Goal: Task Accomplishment & Management: Use online tool/utility

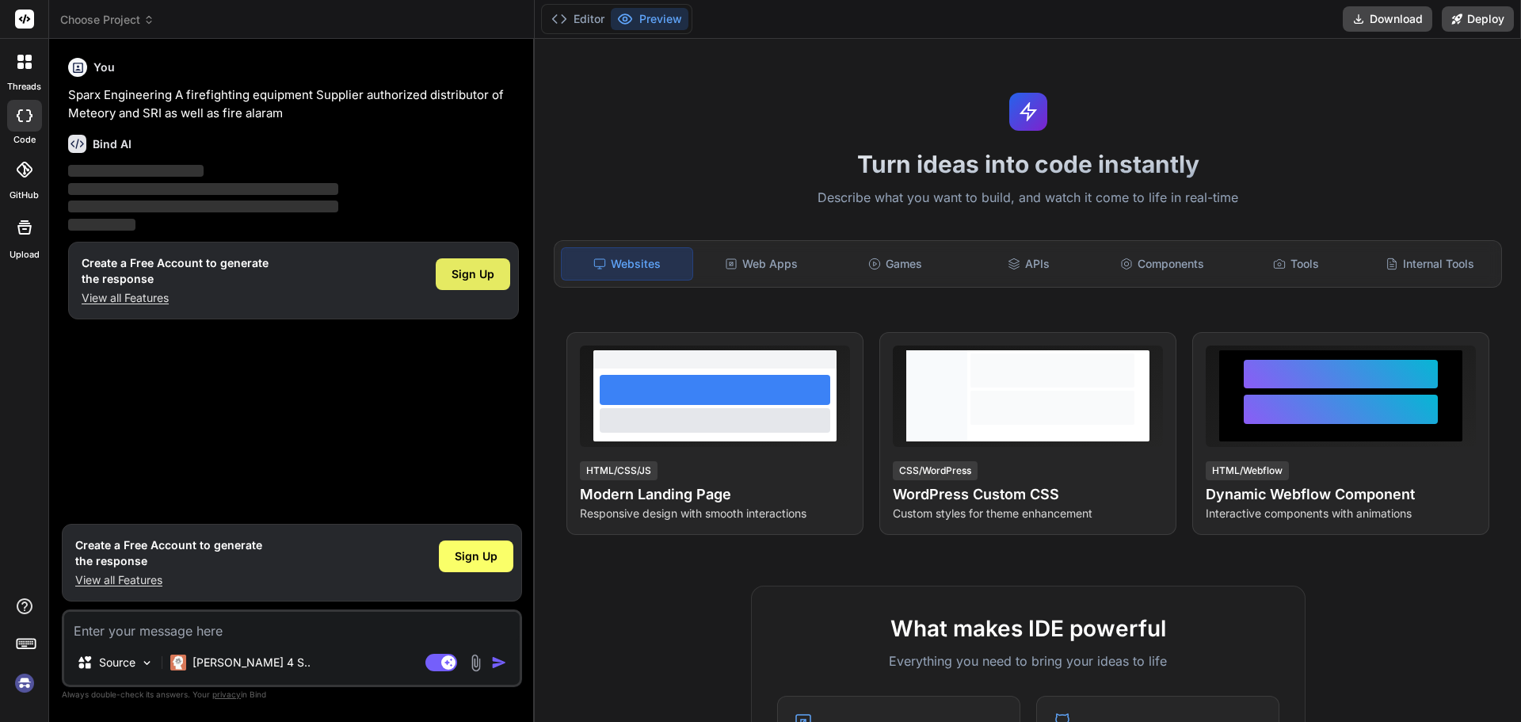
click at [486, 276] on span "Sign Up" at bounding box center [473, 274] width 43 height 16
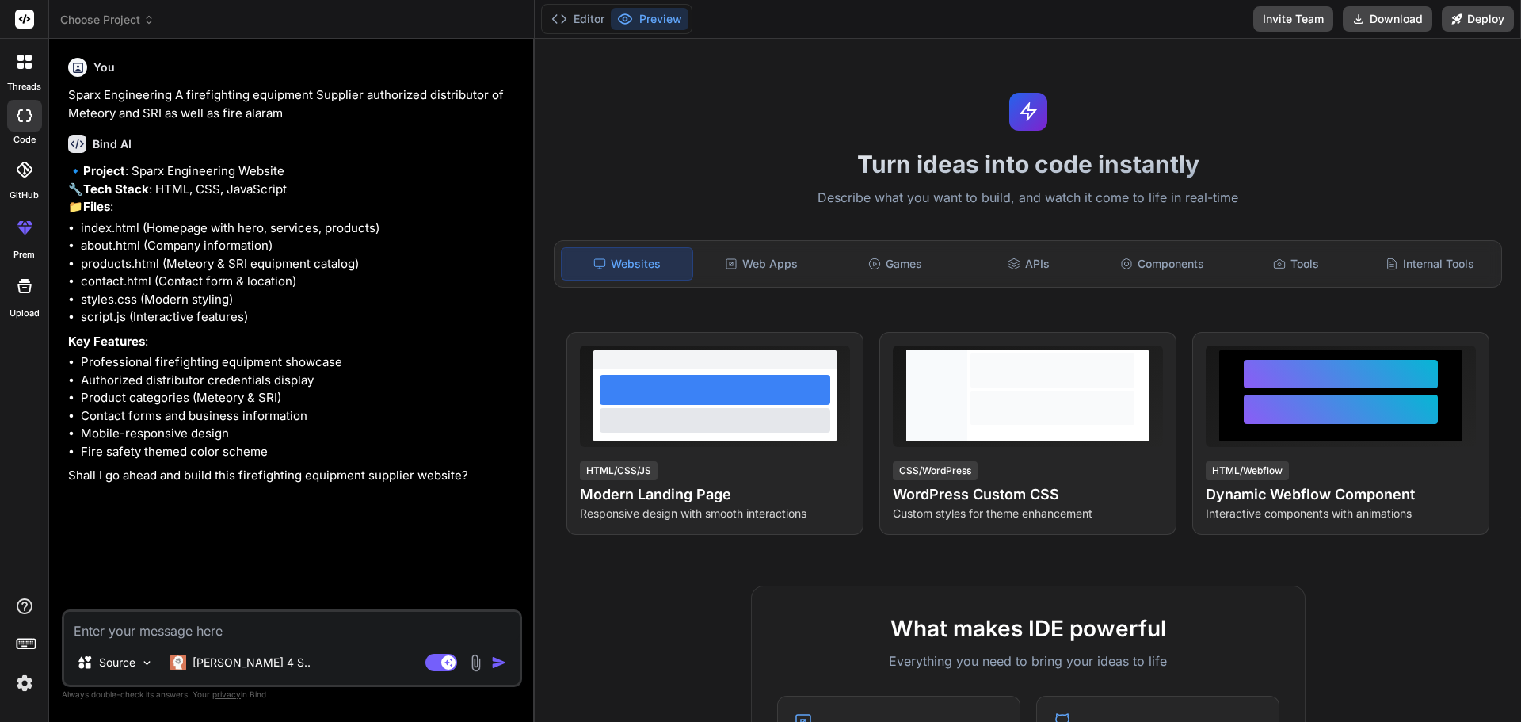
click at [358, 640] on div "Source Claude 4 S.. Agent Mode. When this toggle is activated, AI automatically…" at bounding box center [292, 648] width 460 height 78
click at [358, 638] on textarea at bounding box center [292, 626] width 456 height 29
type textarea "x"
type textarea "y"
type textarea "x"
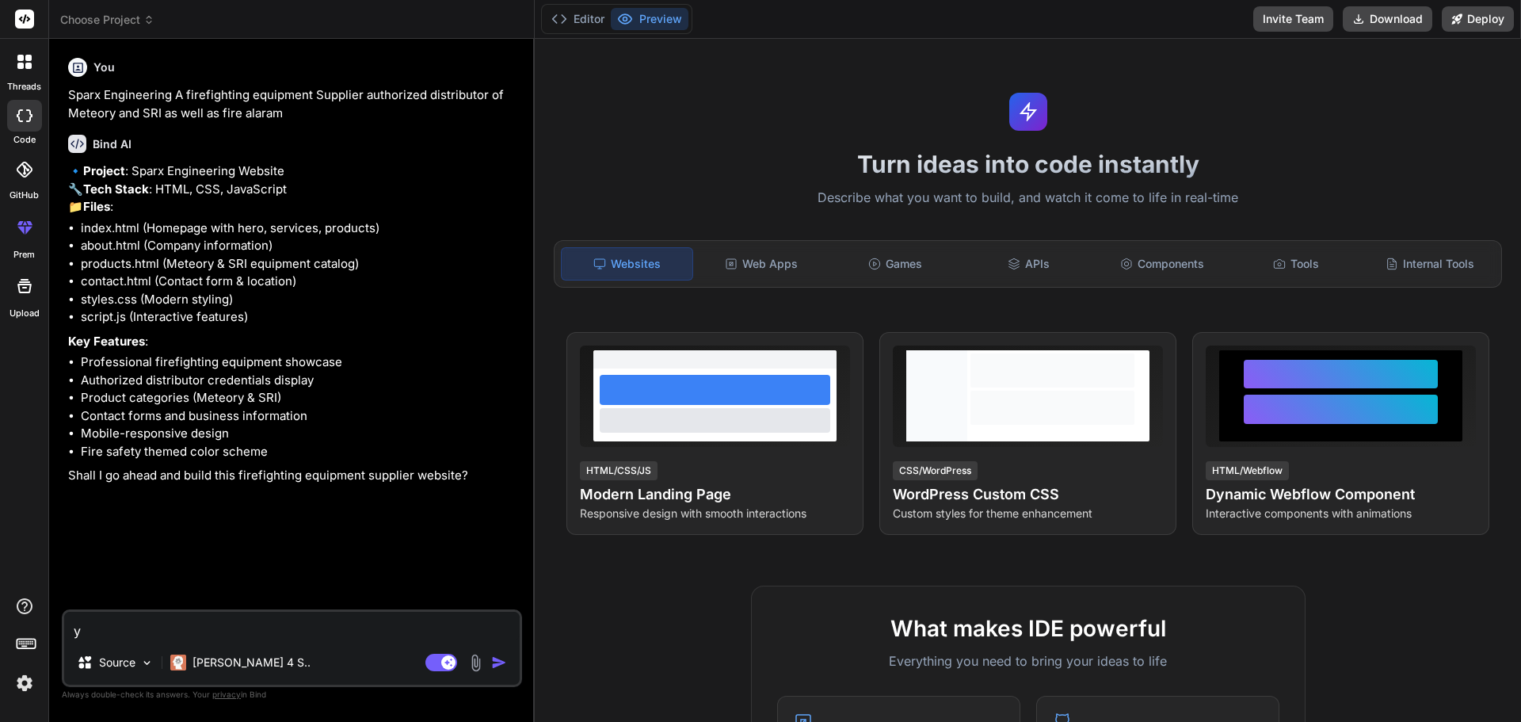
type textarea "ye"
type textarea "x"
type textarea "yes"
type textarea "x"
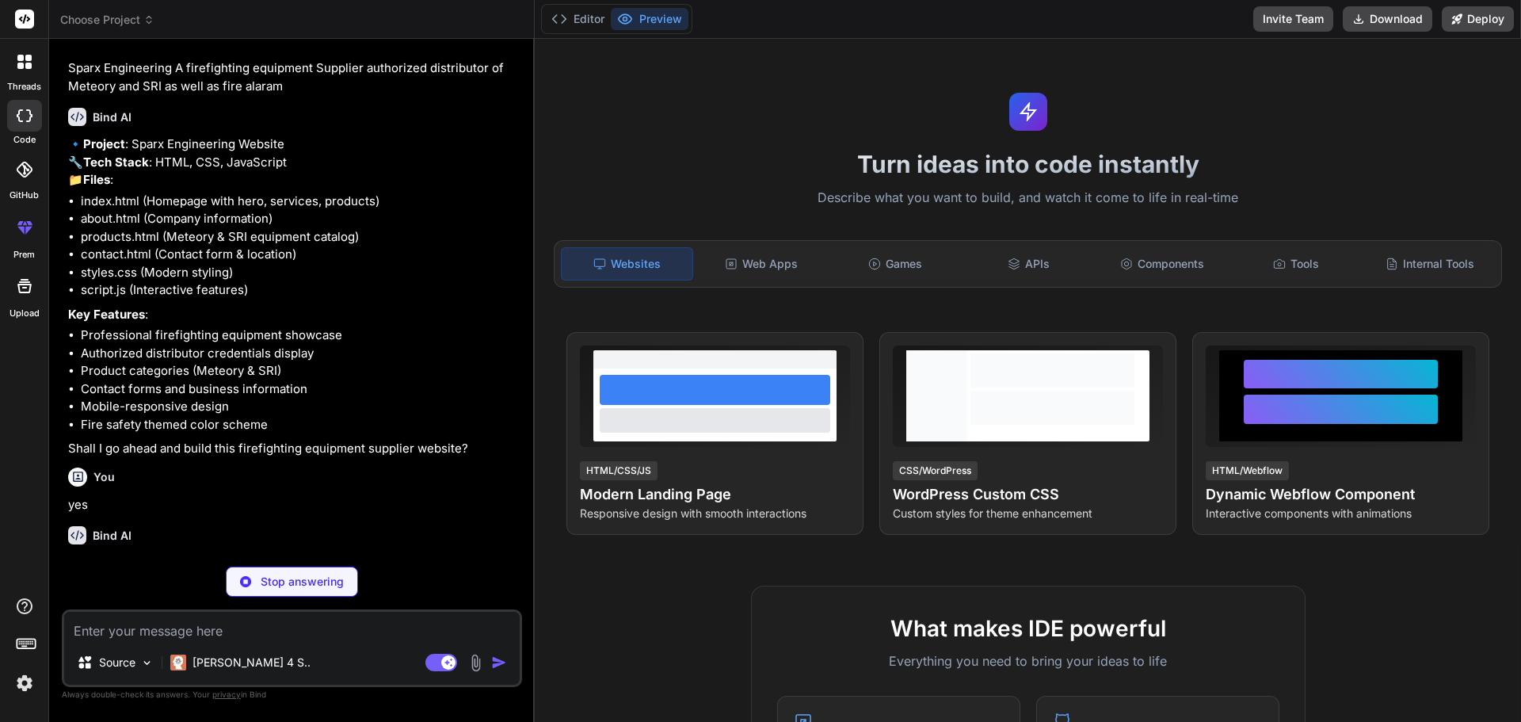
scroll to position [78, 0]
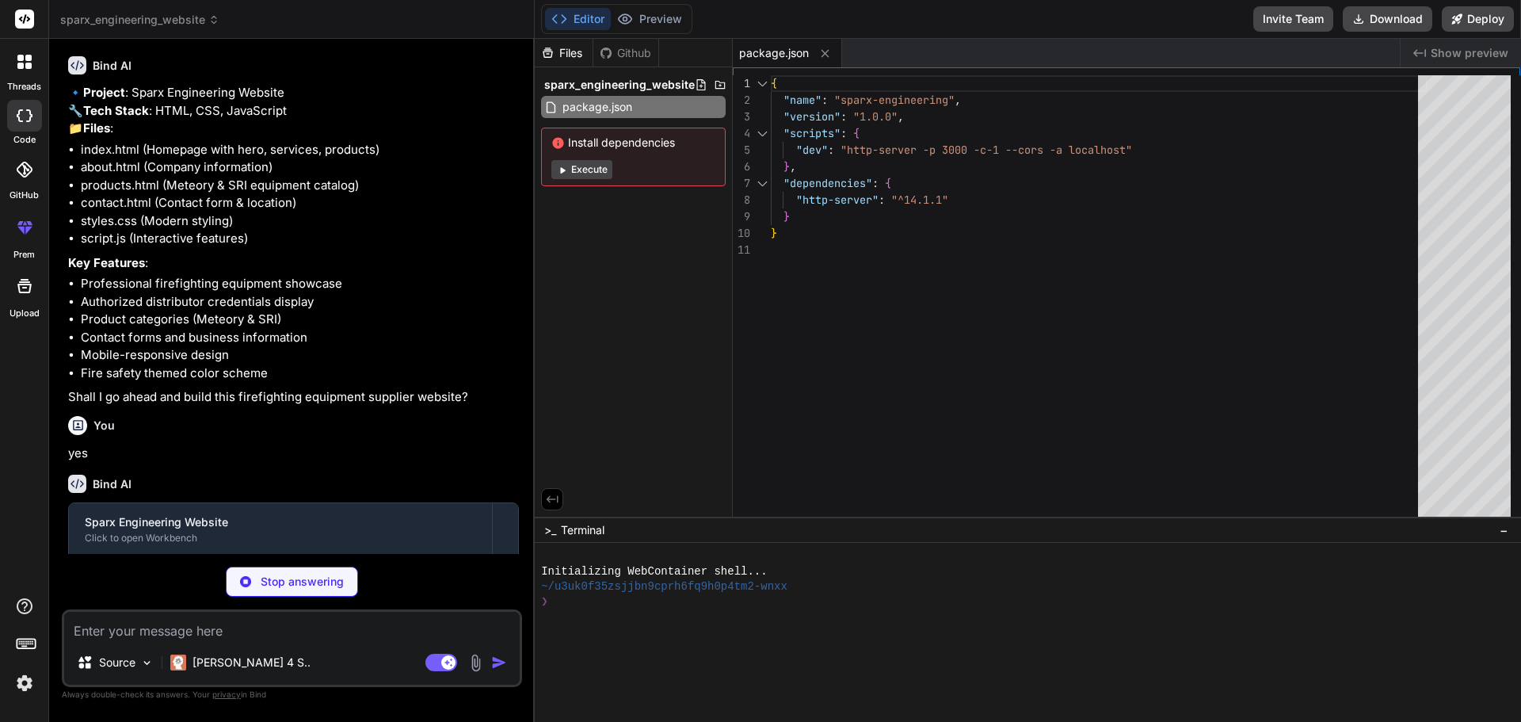
click at [597, 168] on button "Execute" at bounding box center [581, 169] width 61 height 19
type textarea "x"
type textarea "</html>"
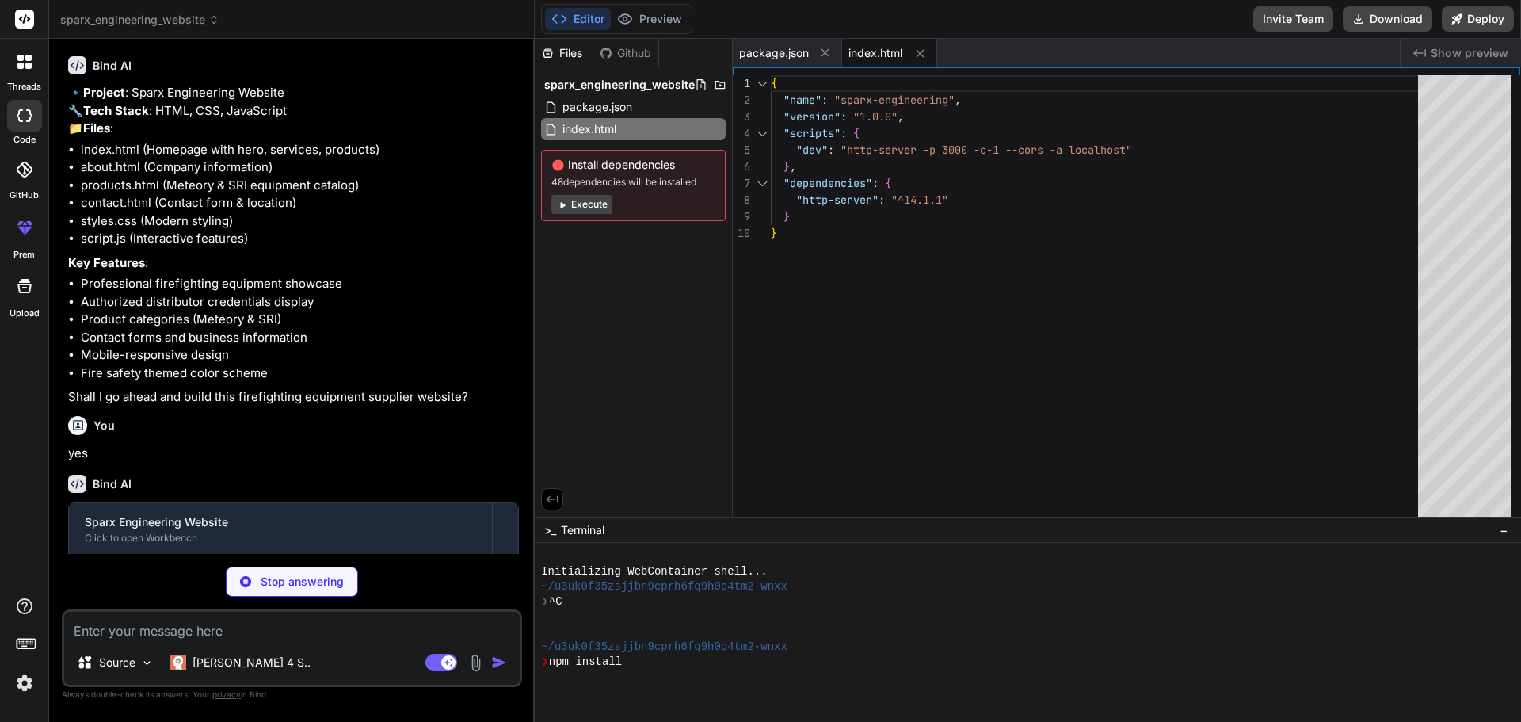
type textarea "x"
type textarea "</div> </div> </footer> <script src="script.js"></script> </body> </html>"
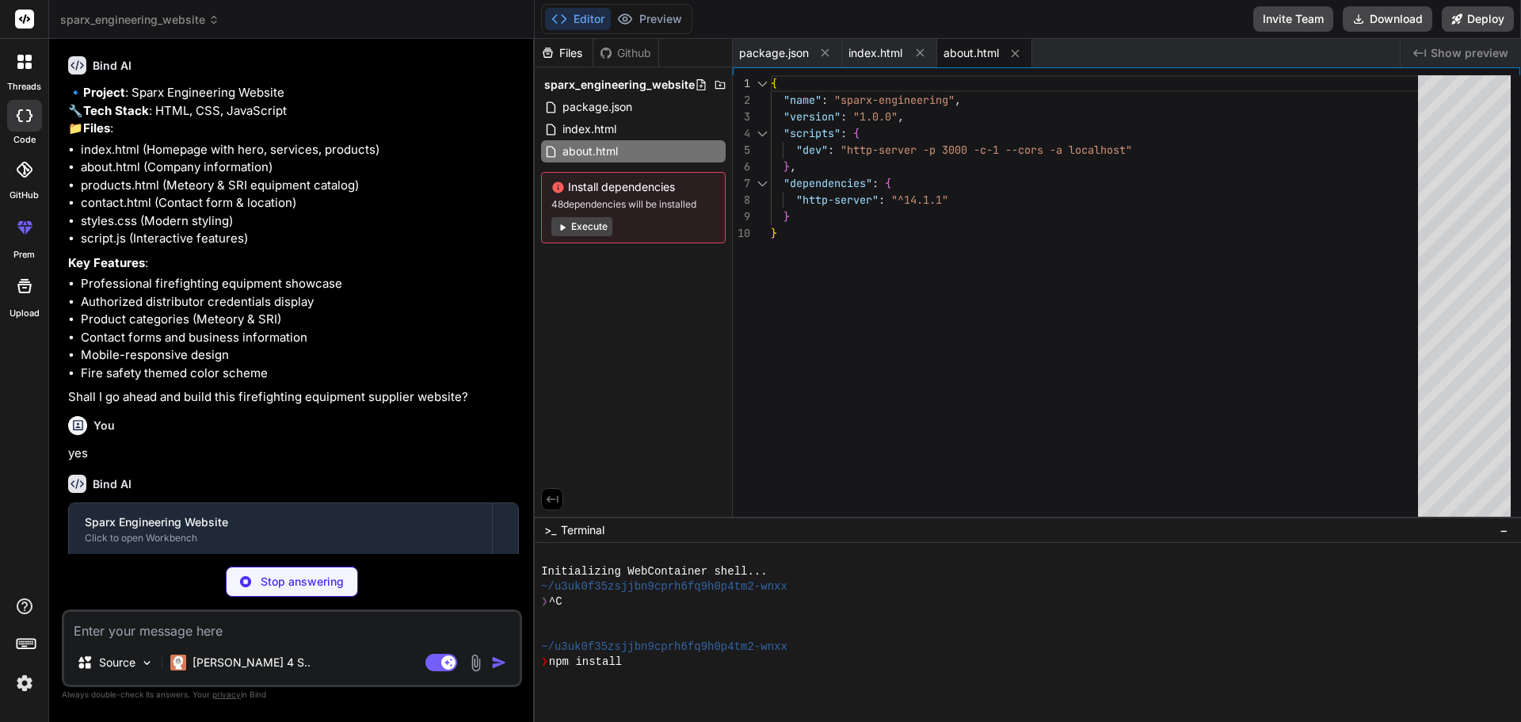
type textarea "x"
type textarea "<p>&copy; 2024 Sparx Engineering. All rights reserved.</p> </div> </div> </foot…"
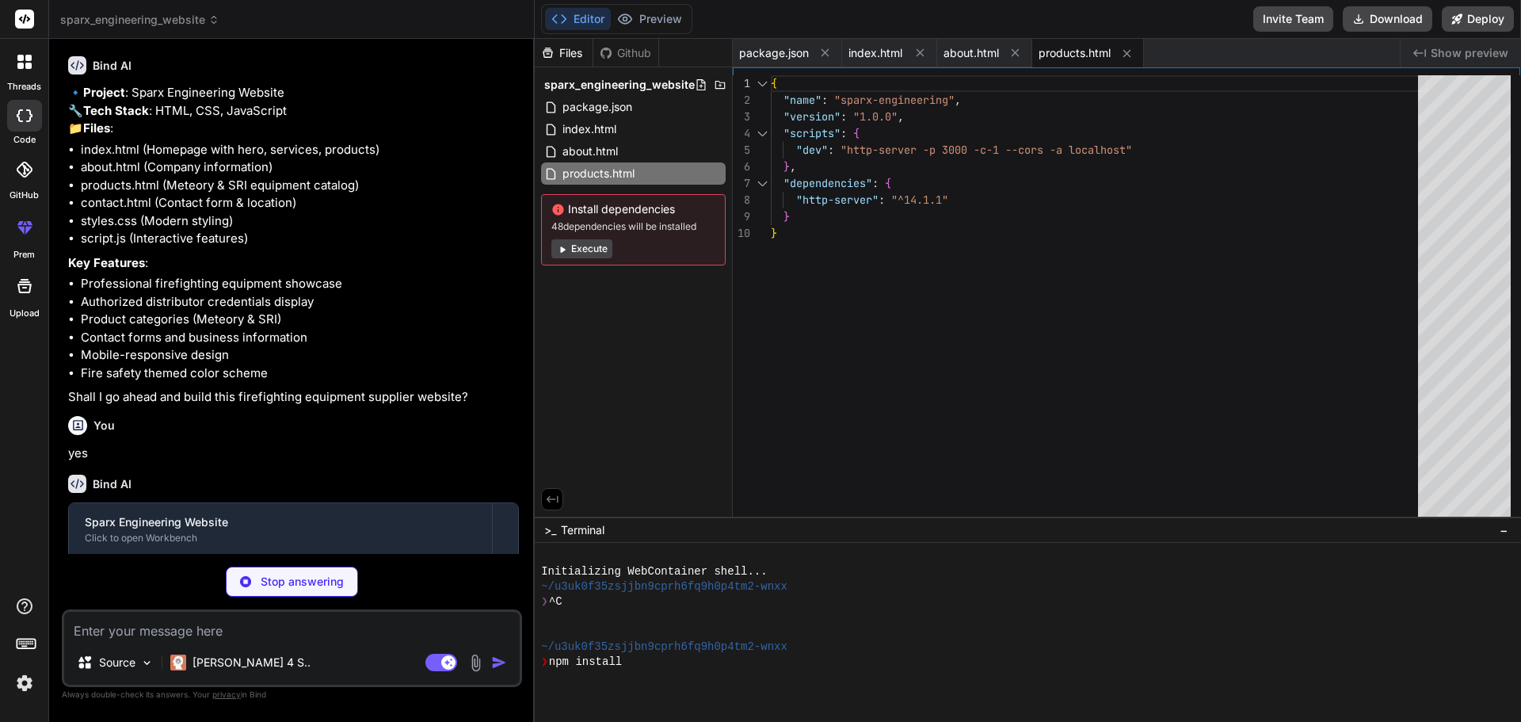
scroll to position [120, 0]
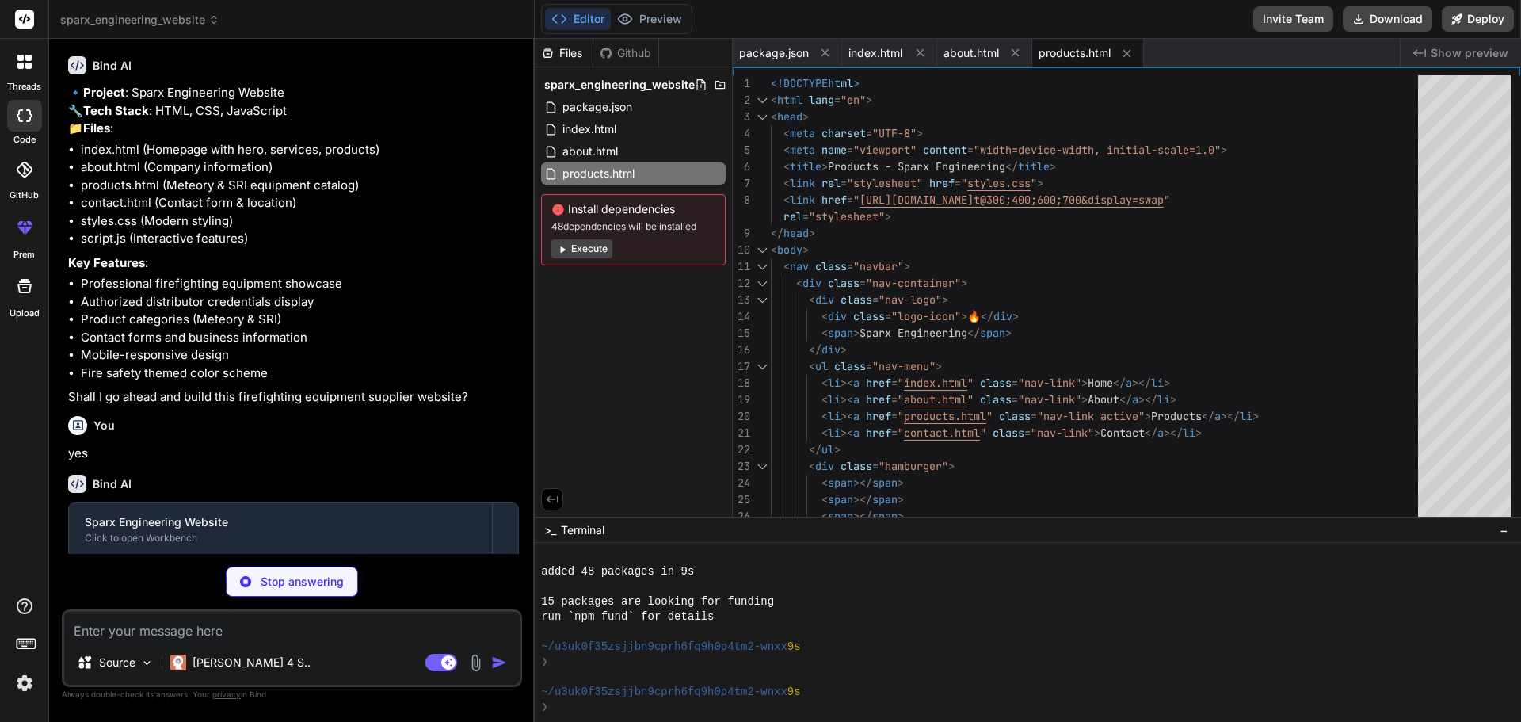
click at [574, 246] on button "Execute" at bounding box center [581, 248] width 61 height 19
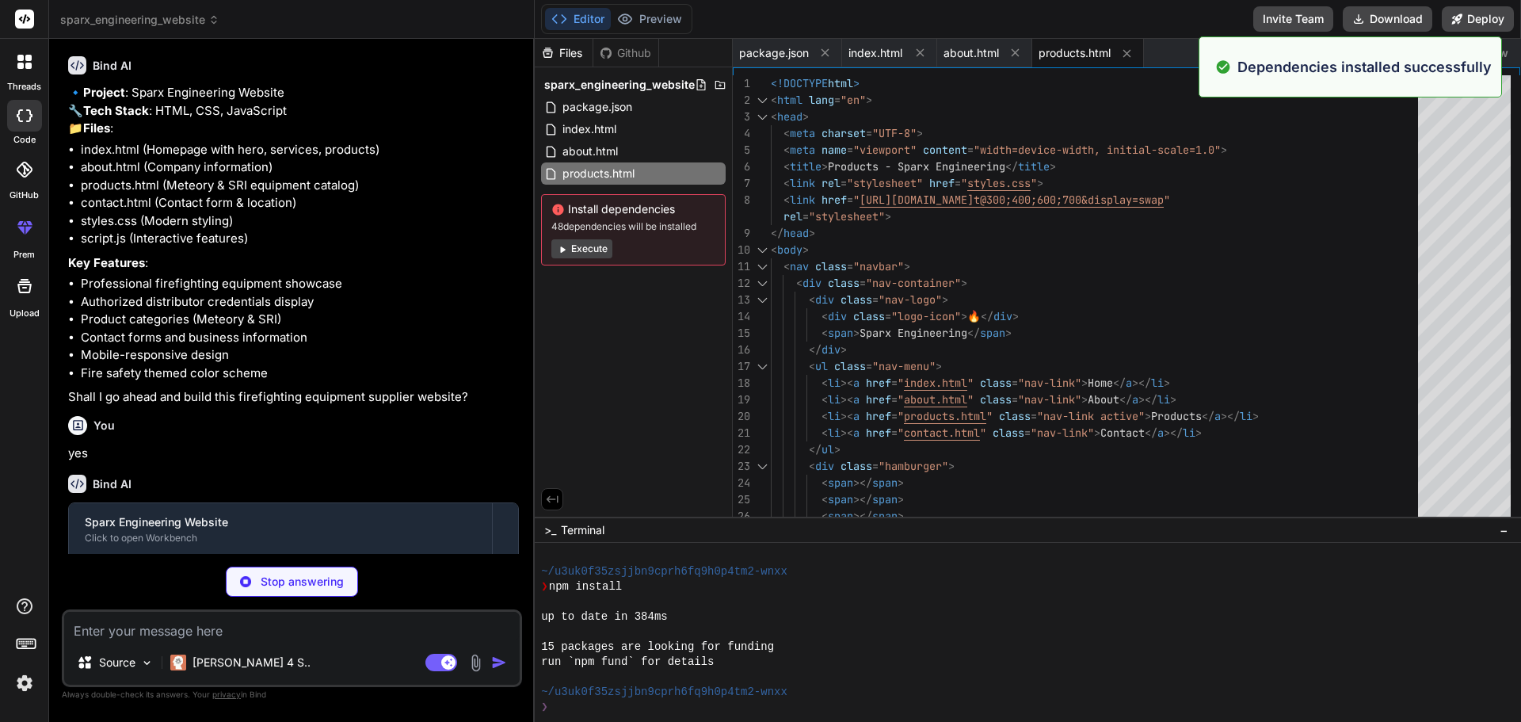
scroll to position [346, 0]
type textarea "x"
type textarea "<script src="script.js"></script> </body> </html>"
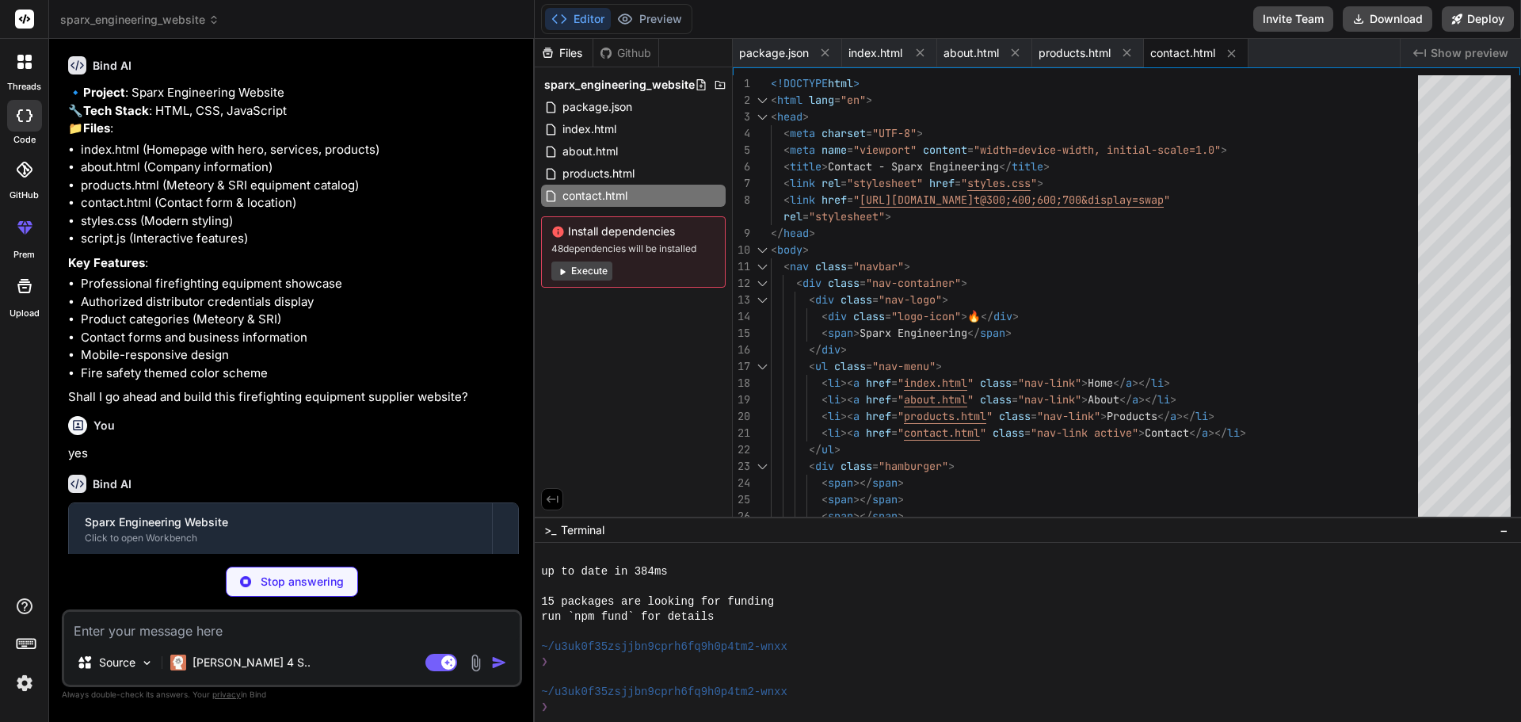
click at [594, 270] on button "Execute" at bounding box center [581, 270] width 61 height 19
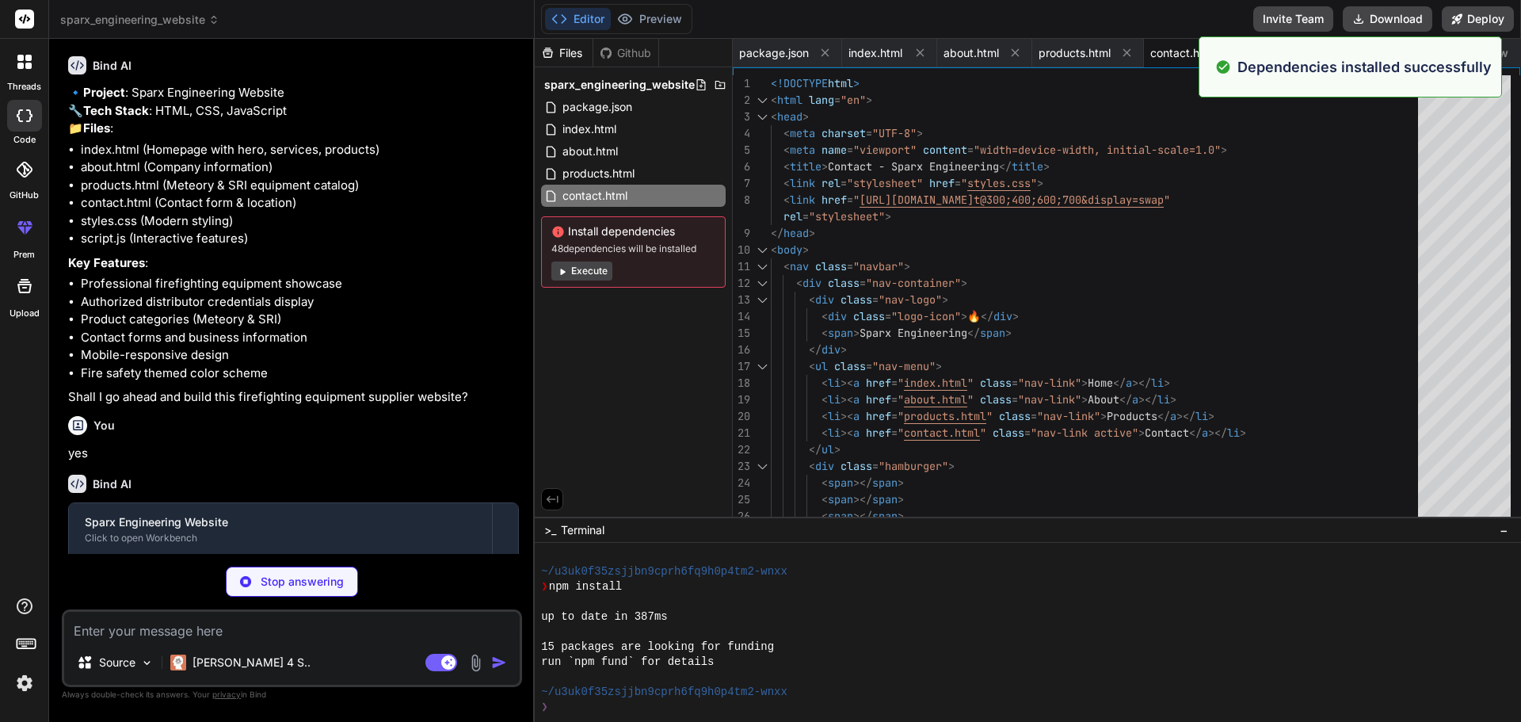
scroll to position [572, 0]
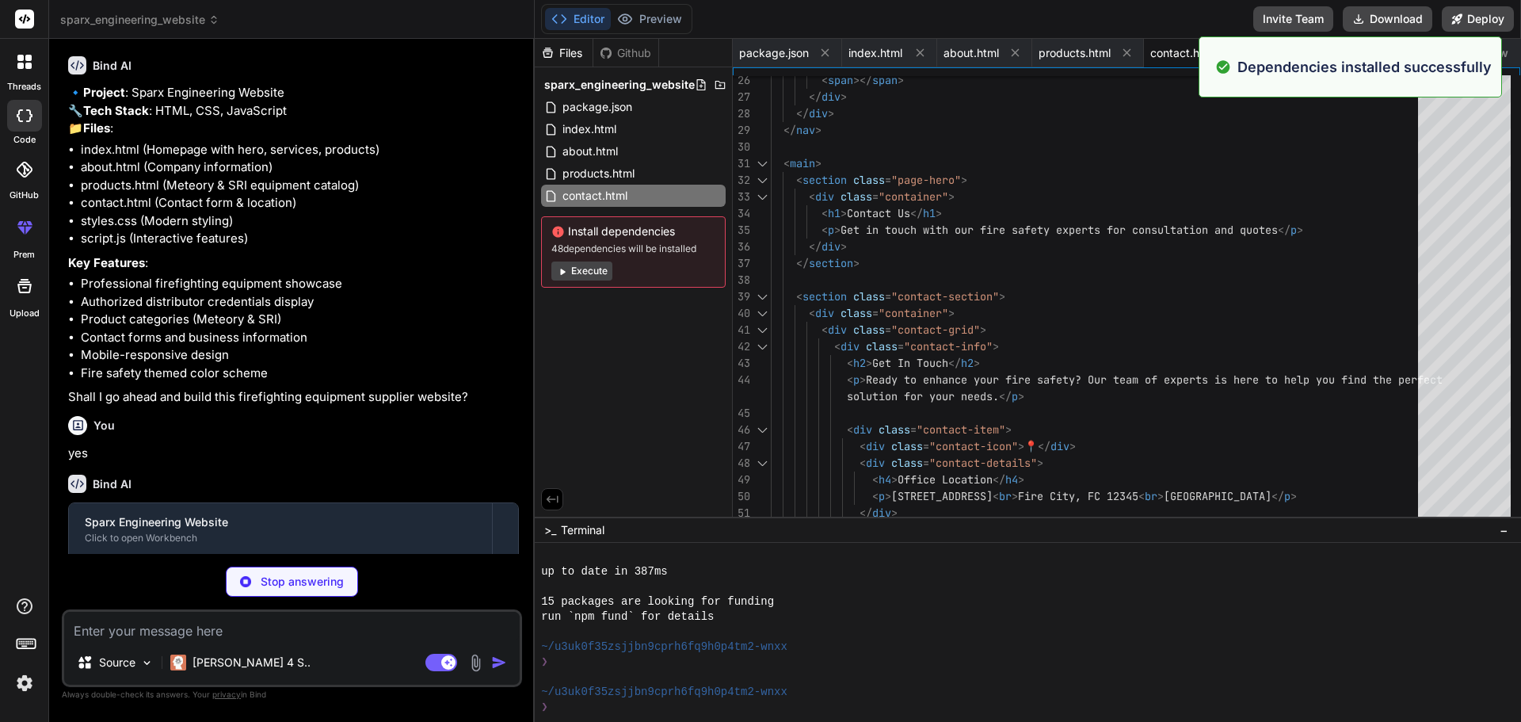
click at [590, 269] on button "Execute" at bounding box center [581, 270] width 61 height 19
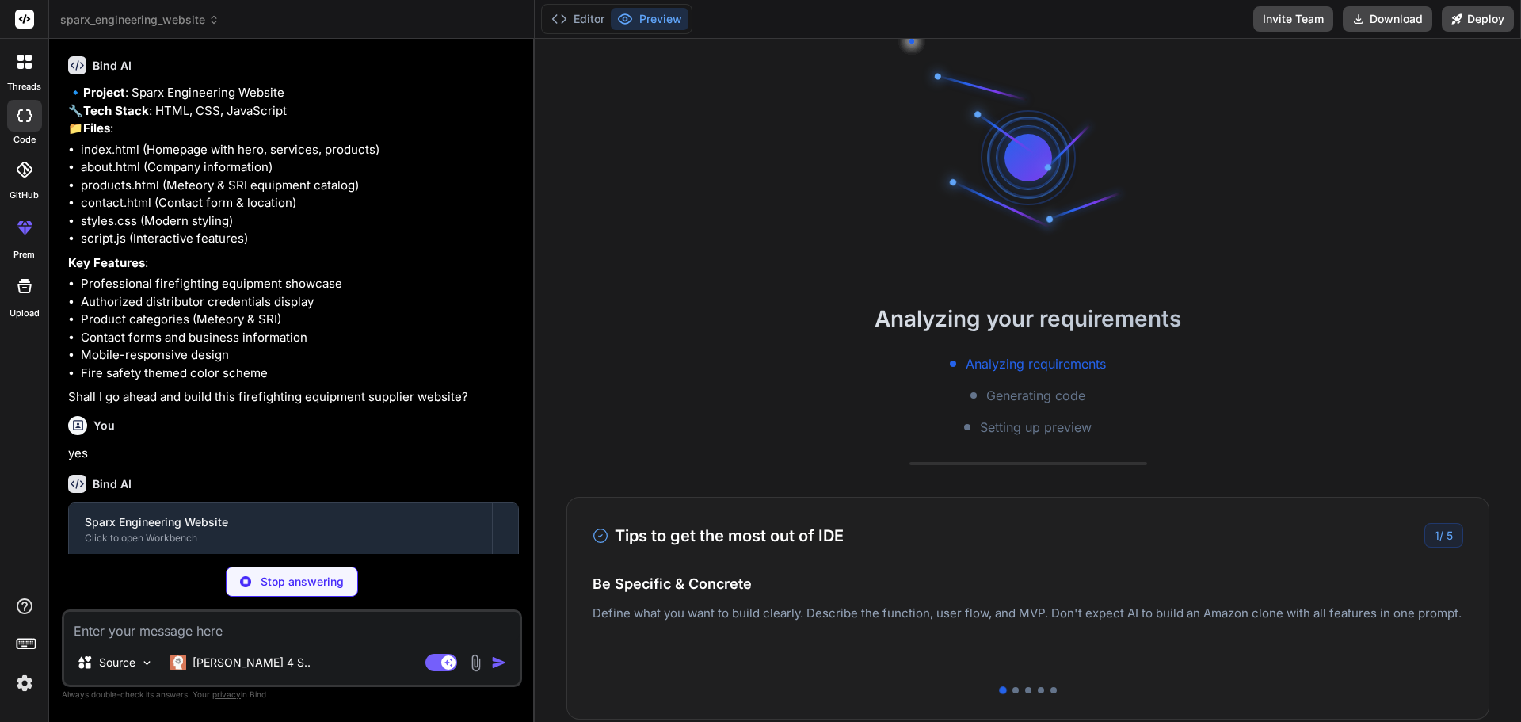
scroll to position [798, 0]
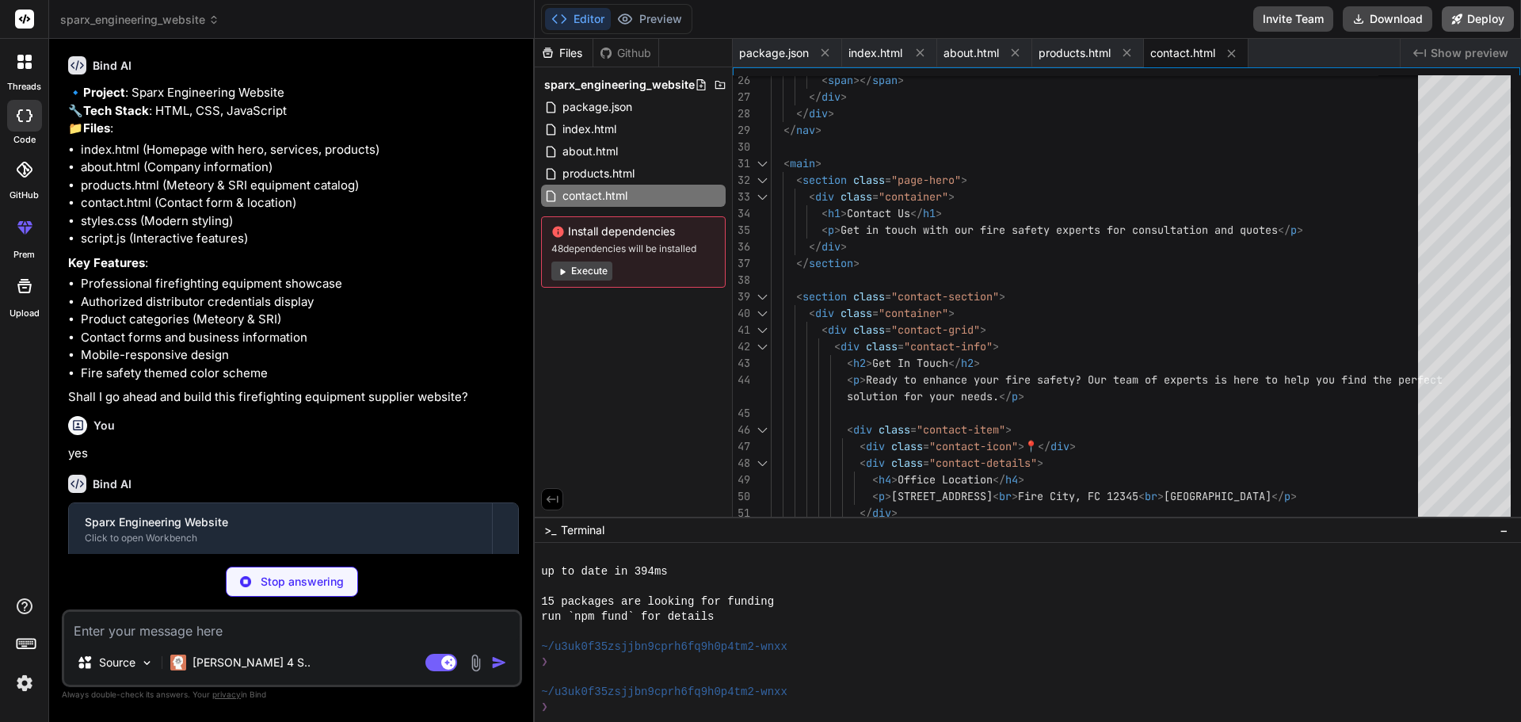
click at [1456, 11] on button "Deploy" at bounding box center [1478, 18] width 72 height 25
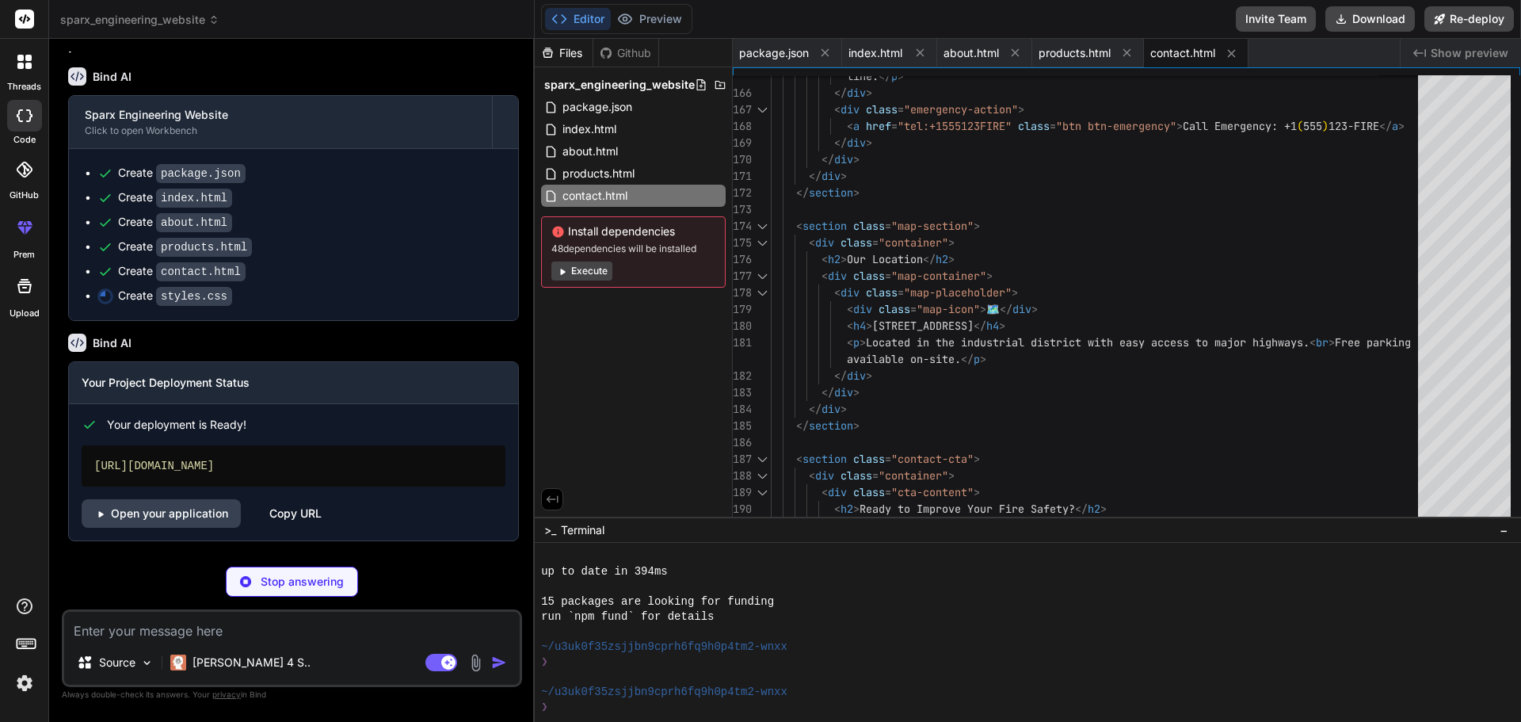
scroll to position [521, 0]
click at [292, 465] on div "[URL][DOMAIN_NAME]" at bounding box center [294, 465] width 424 height 41
click at [193, 513] on link "Open your application" at bounding box center [161, 513] width 159 height 29
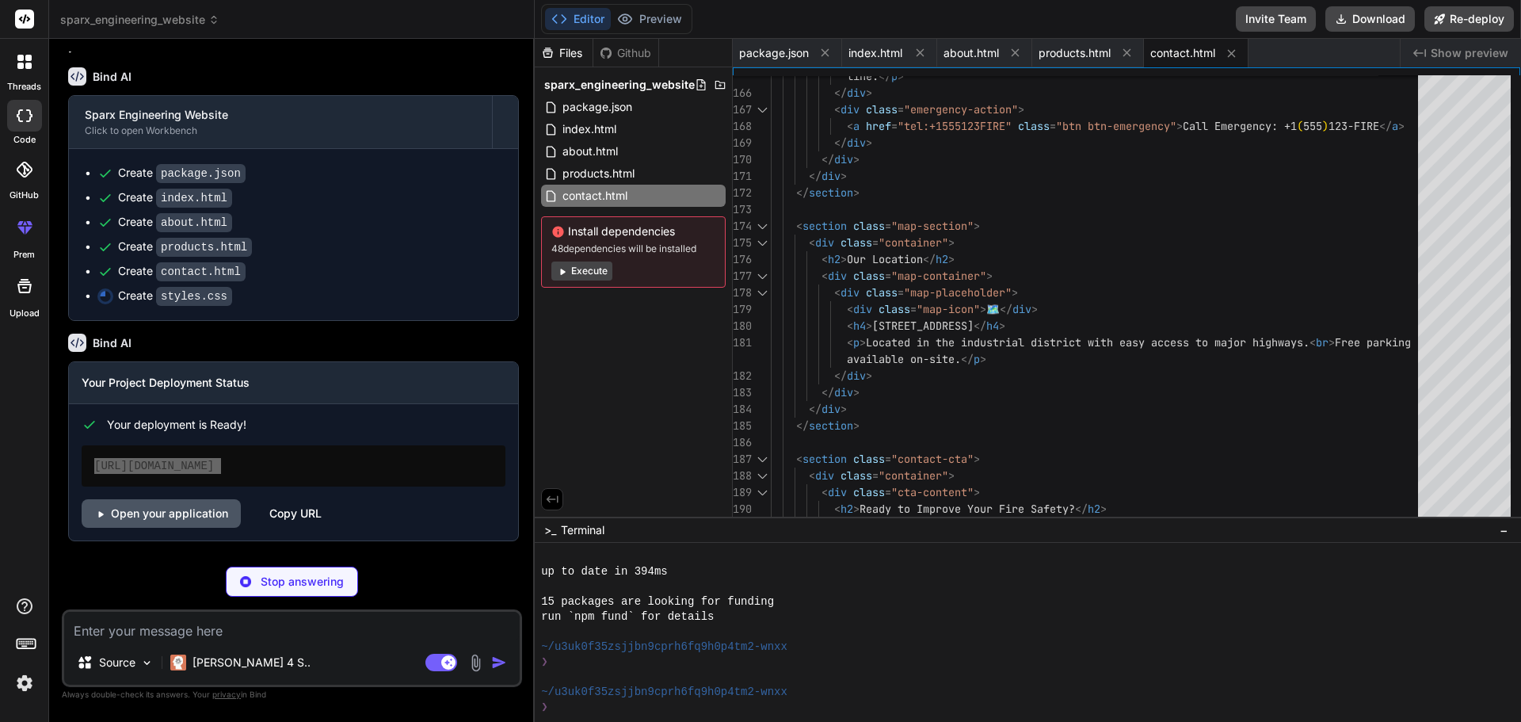
type textarea "x"
type textarea ".contact-form-container { padding: 20px; } }"
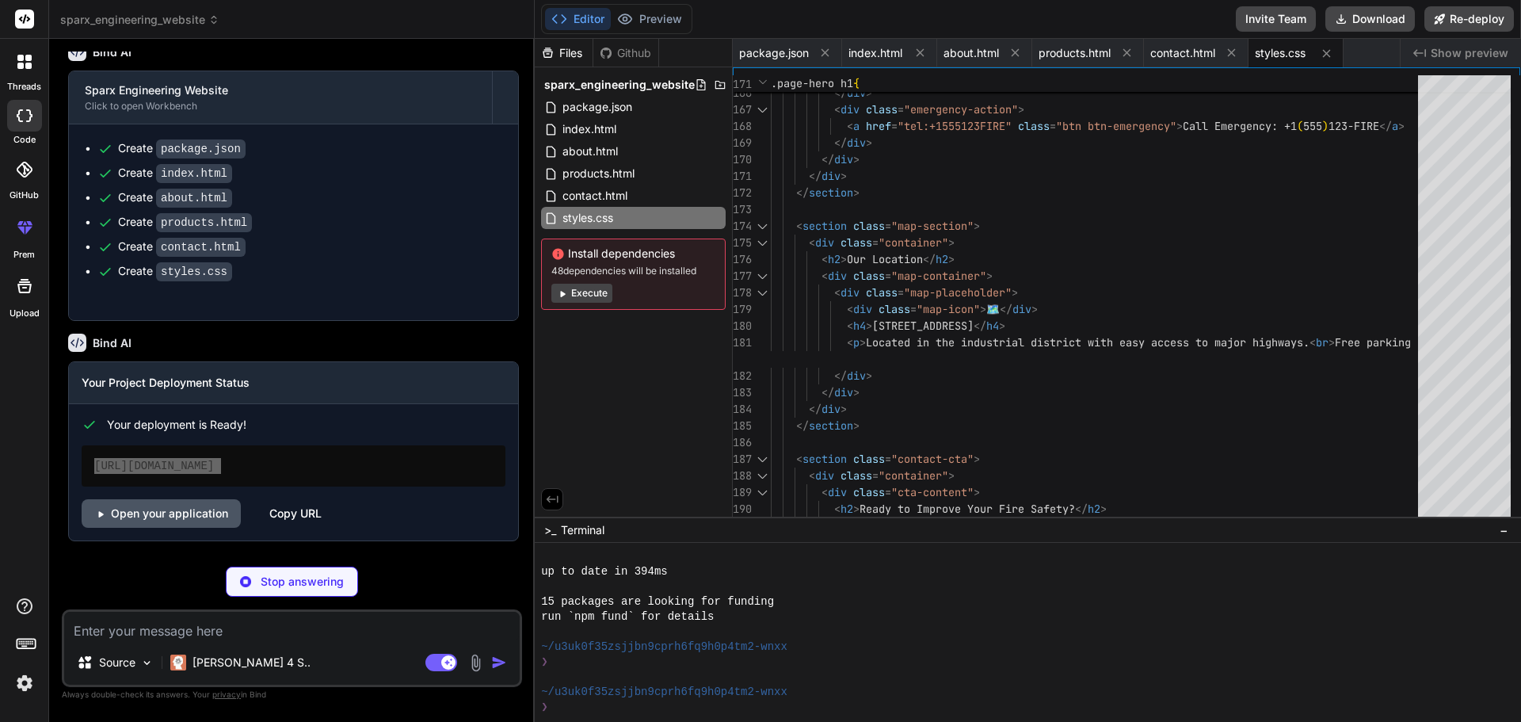
type textarea "x"
type textarea "criticalImages.forEach(src => { const link = document.createElement('link'); li…"
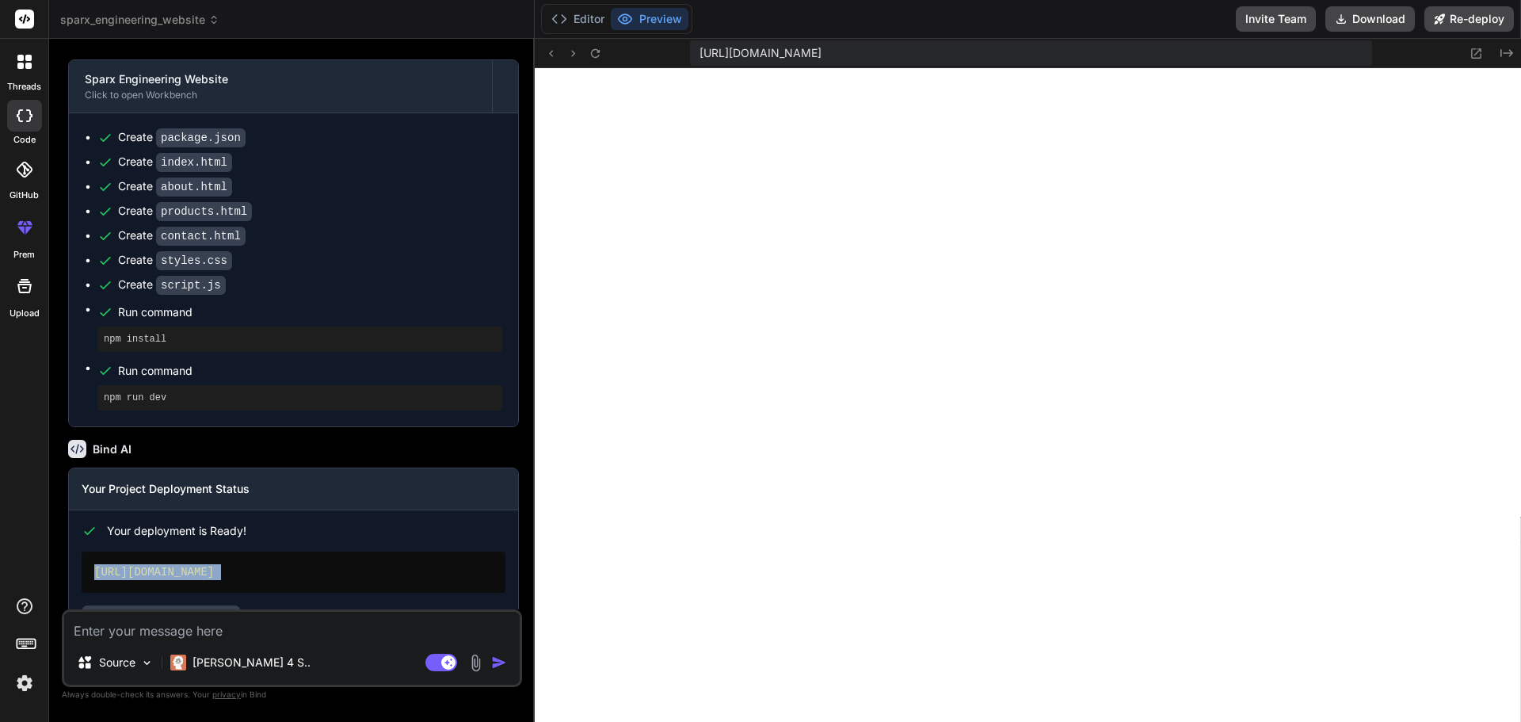
scroll to position [608, 0]
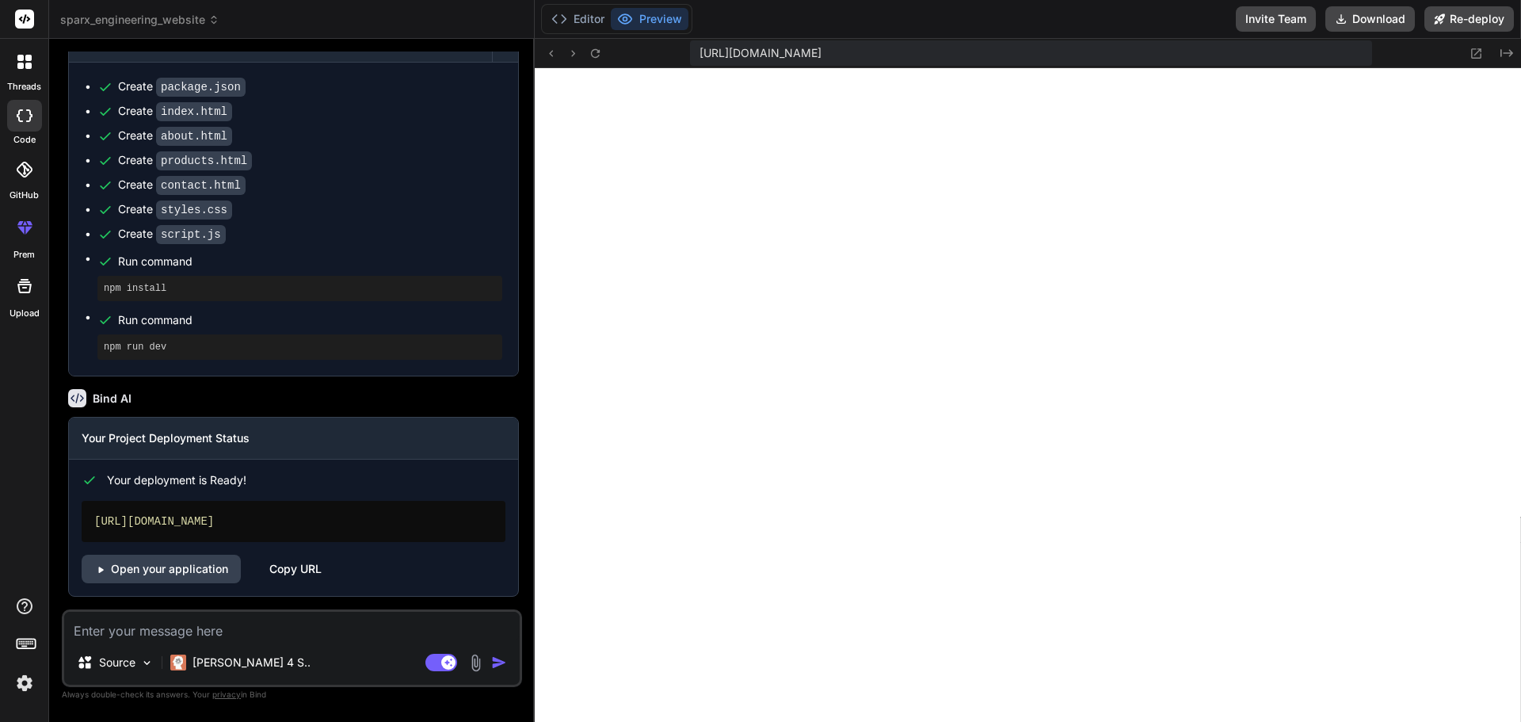
click at [822, 53] on span "[URL][DOMAIN_NAME]" at bounding box center [761, 53] width 122 height 16
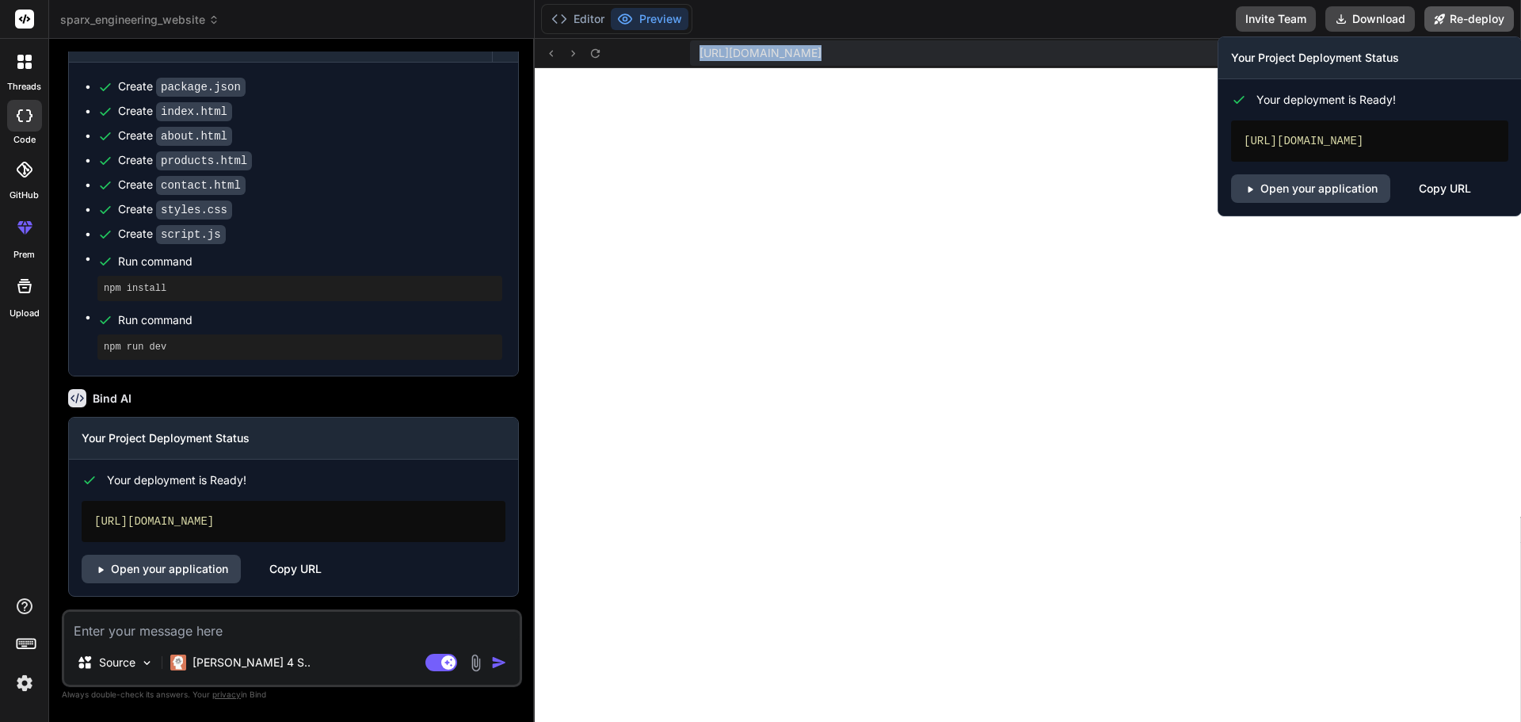
click at [1446, 14] on button "Re-deploy" at bounding box center [1470, 18] width 90 height 25
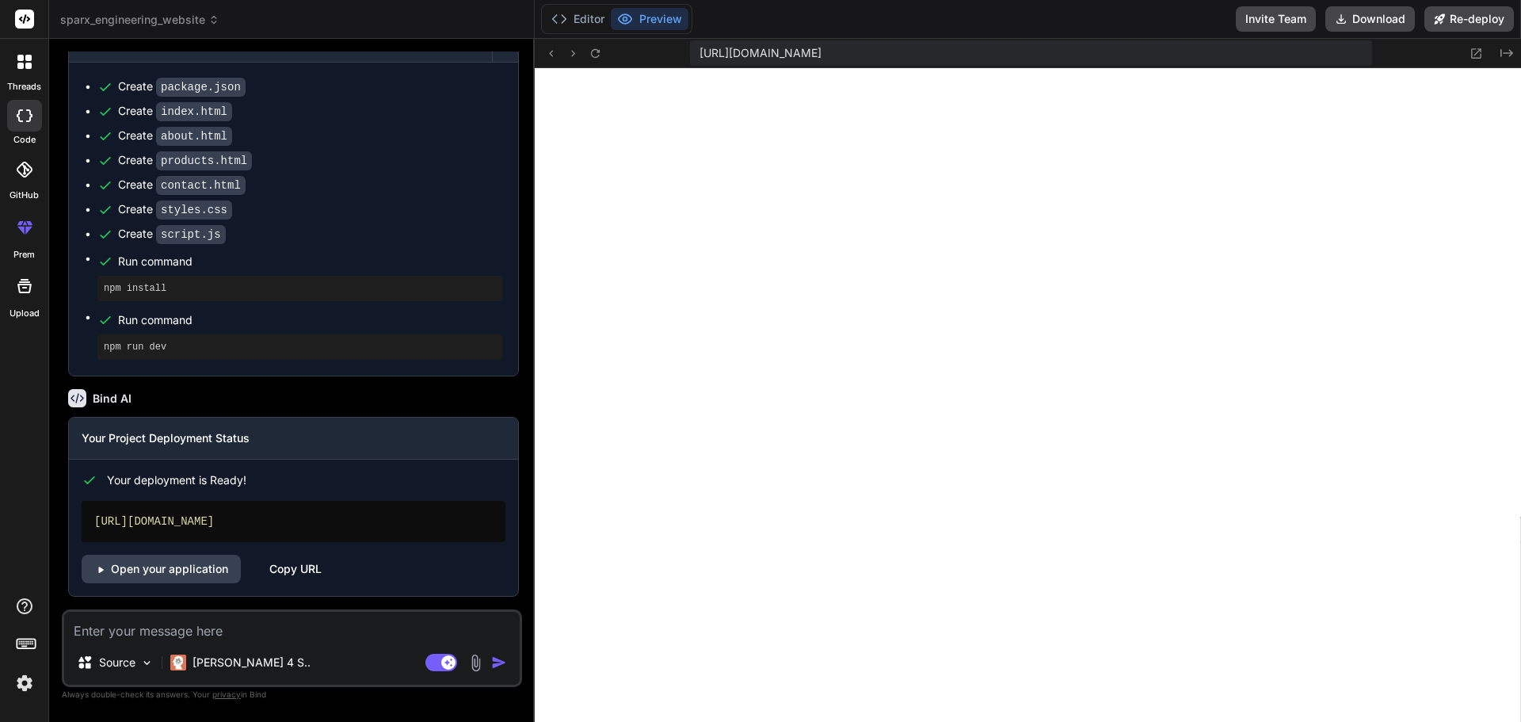
click at [137, 517] on div "[URL][DOMAIN_NAME]" at bounding box center [294, 521] width 424 height 41
type textarea "x"
click at [607, 17] on button "Editor" at bounding box center [578, 19] width 66 height 22
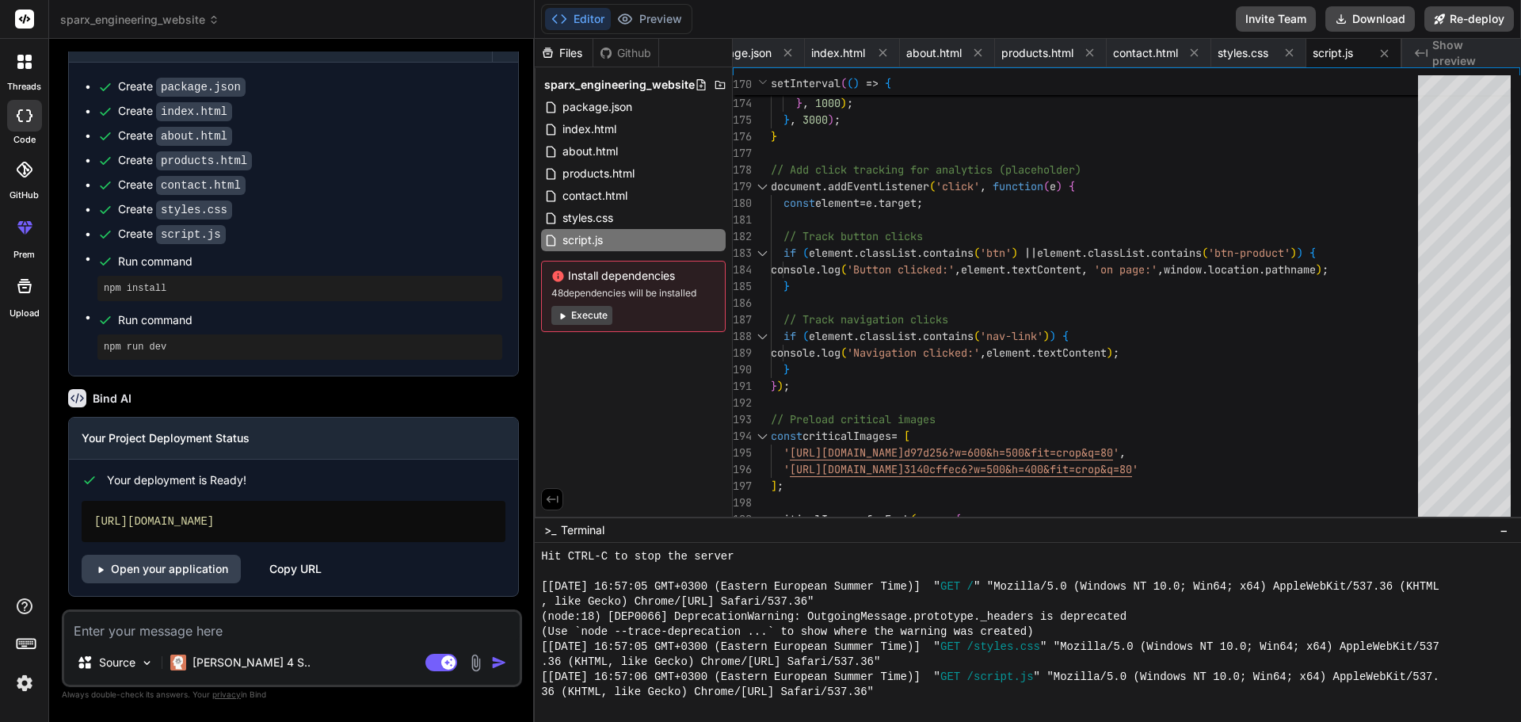
click at [34, 217] on div at bounding box center [25, 227] width 38 height 38
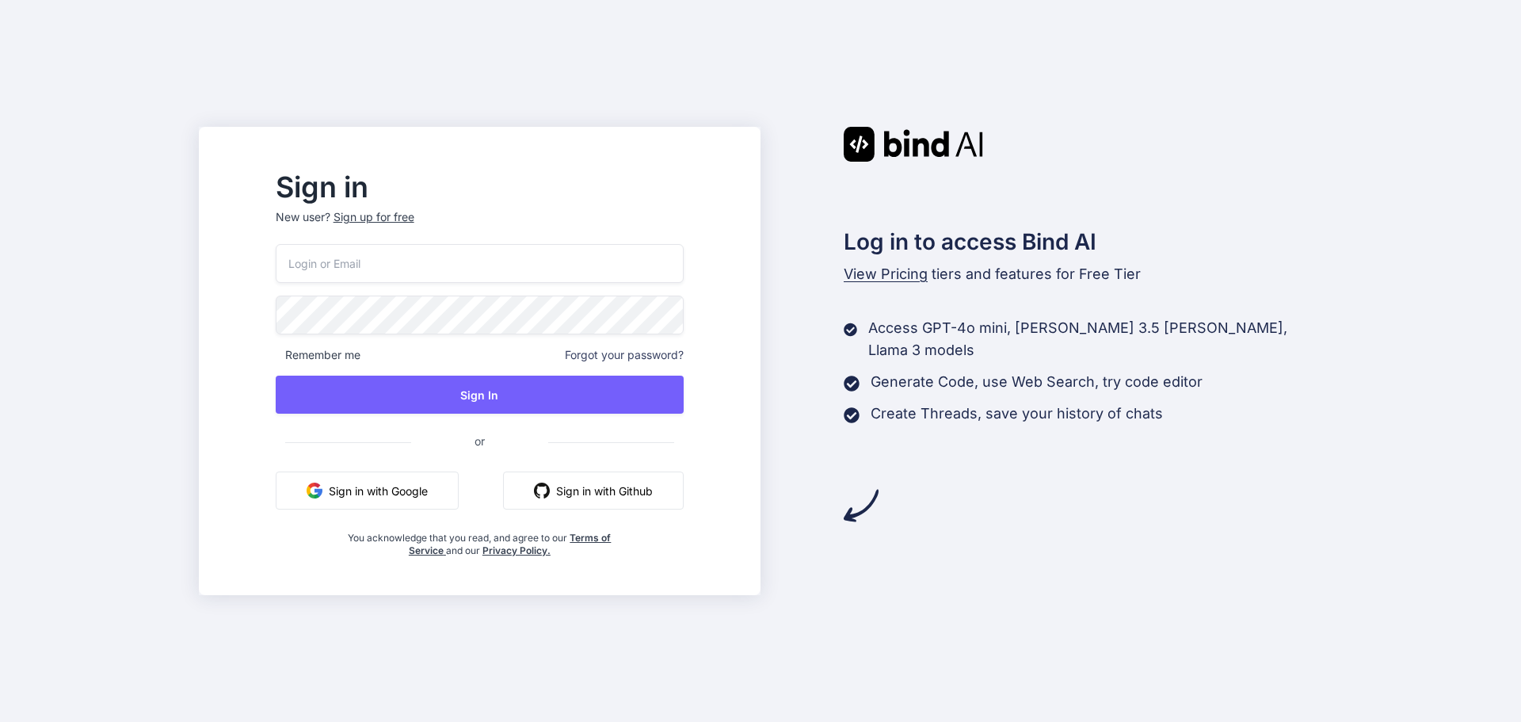
click at [448, 261] on input "email" at bounding box center [480, 263] width 408 height 39
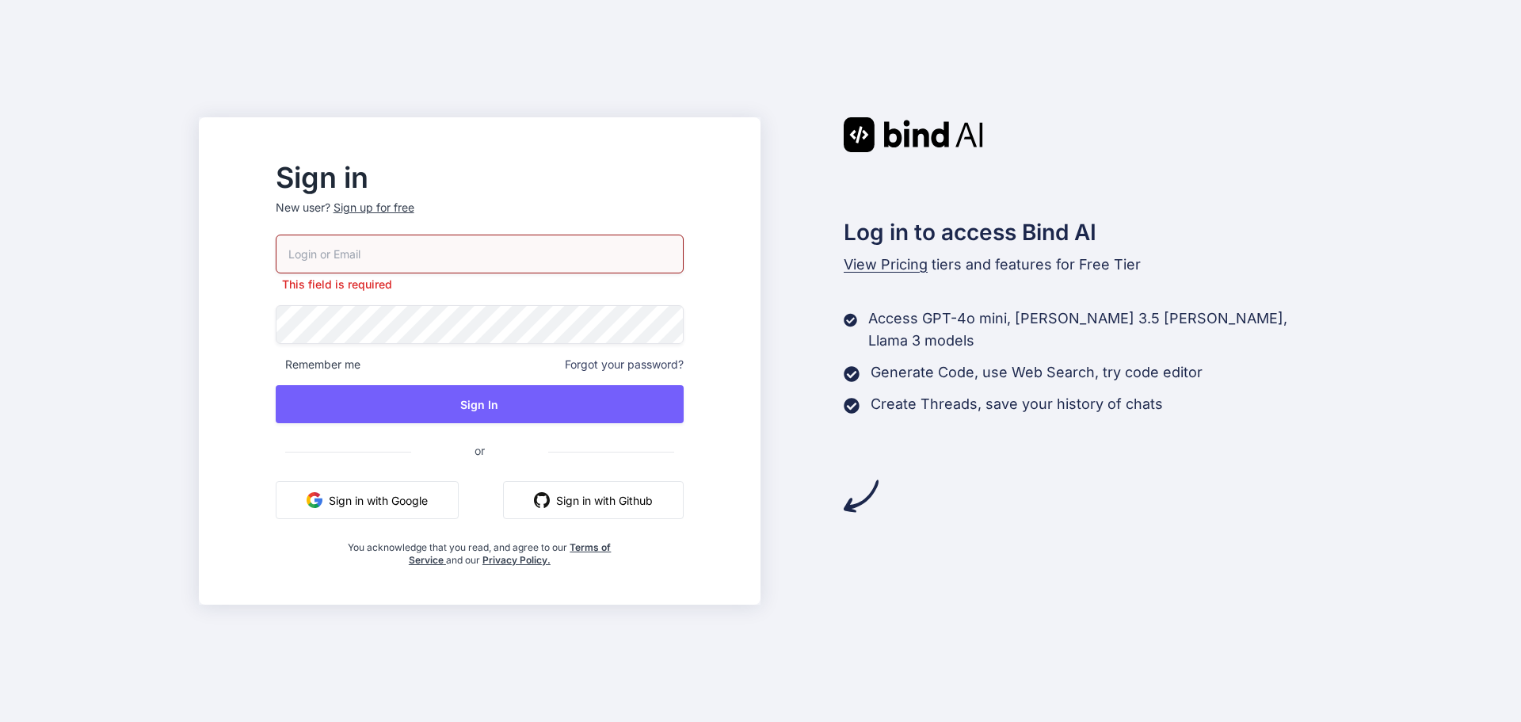
type input "askme_now2020@yahoo.com"
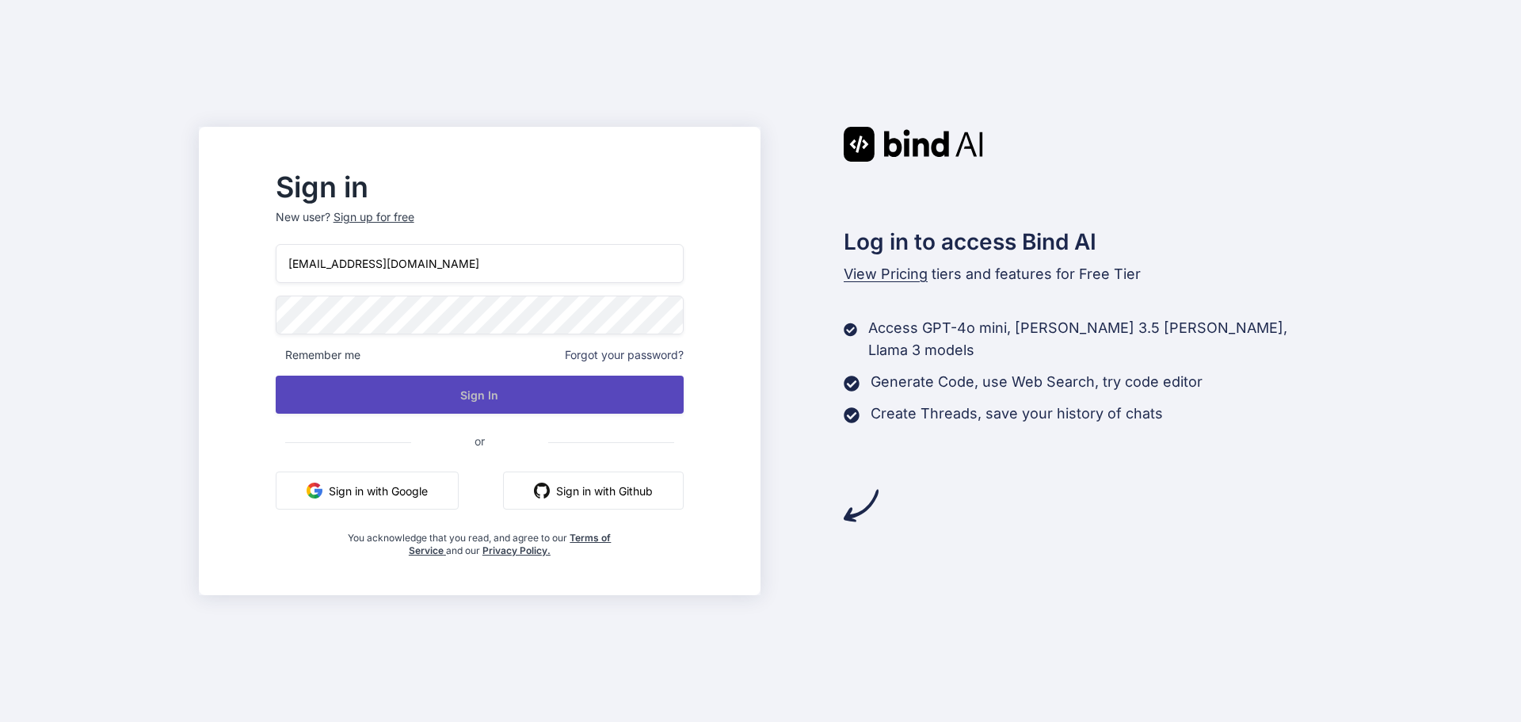
click at [462, 402] on button "Sign In" at bounding box center [480, 395] width 408 height 38
click at [537, 402] on button "Sign In" at bounding box center [480, 395] width 408 height 38
click at [532, 403] on button "Sign In" at bounding box center [480, 395] width 408 height 38
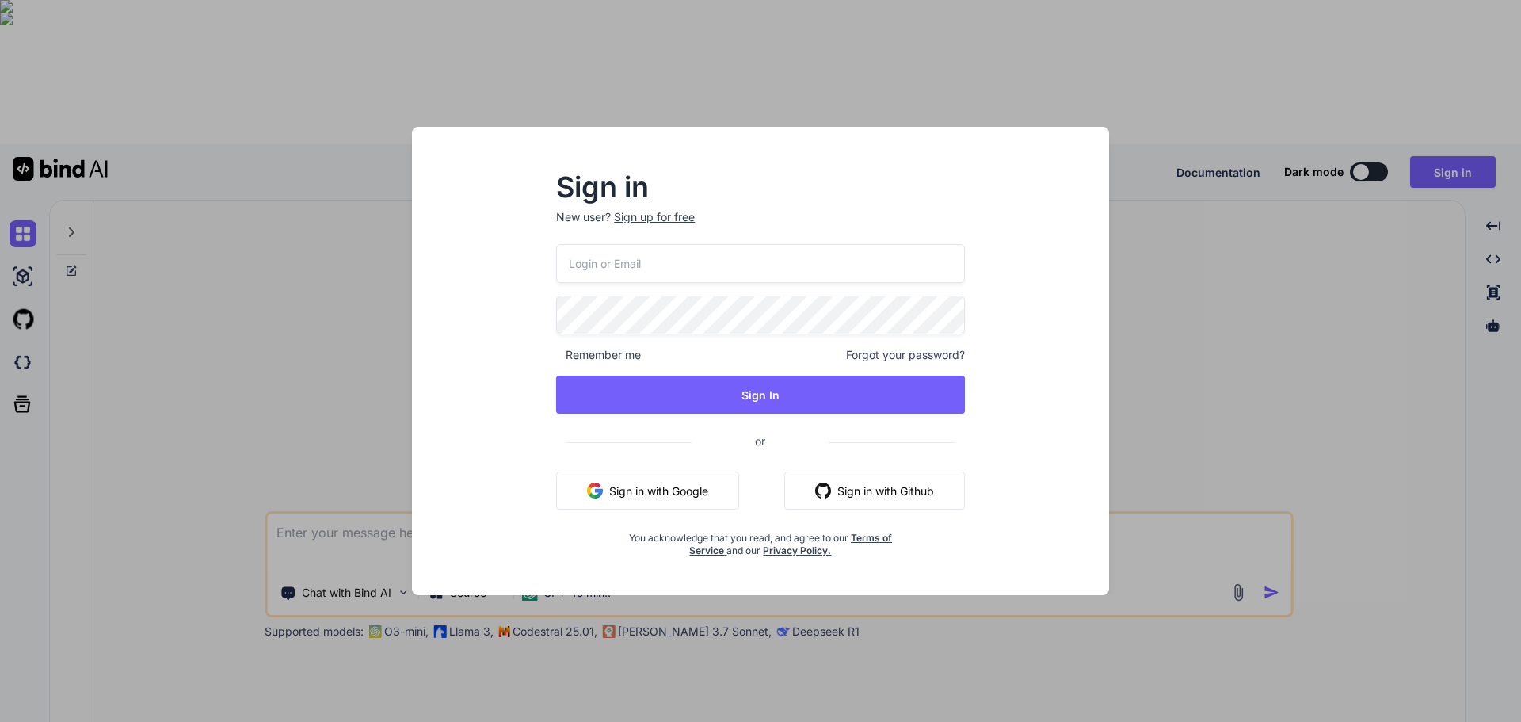
type textarea "x"
click at [669, 267] on input "email" at bounding box center [760, 263] width 409 height 39
type input "askme_now2020@yahoo.com"
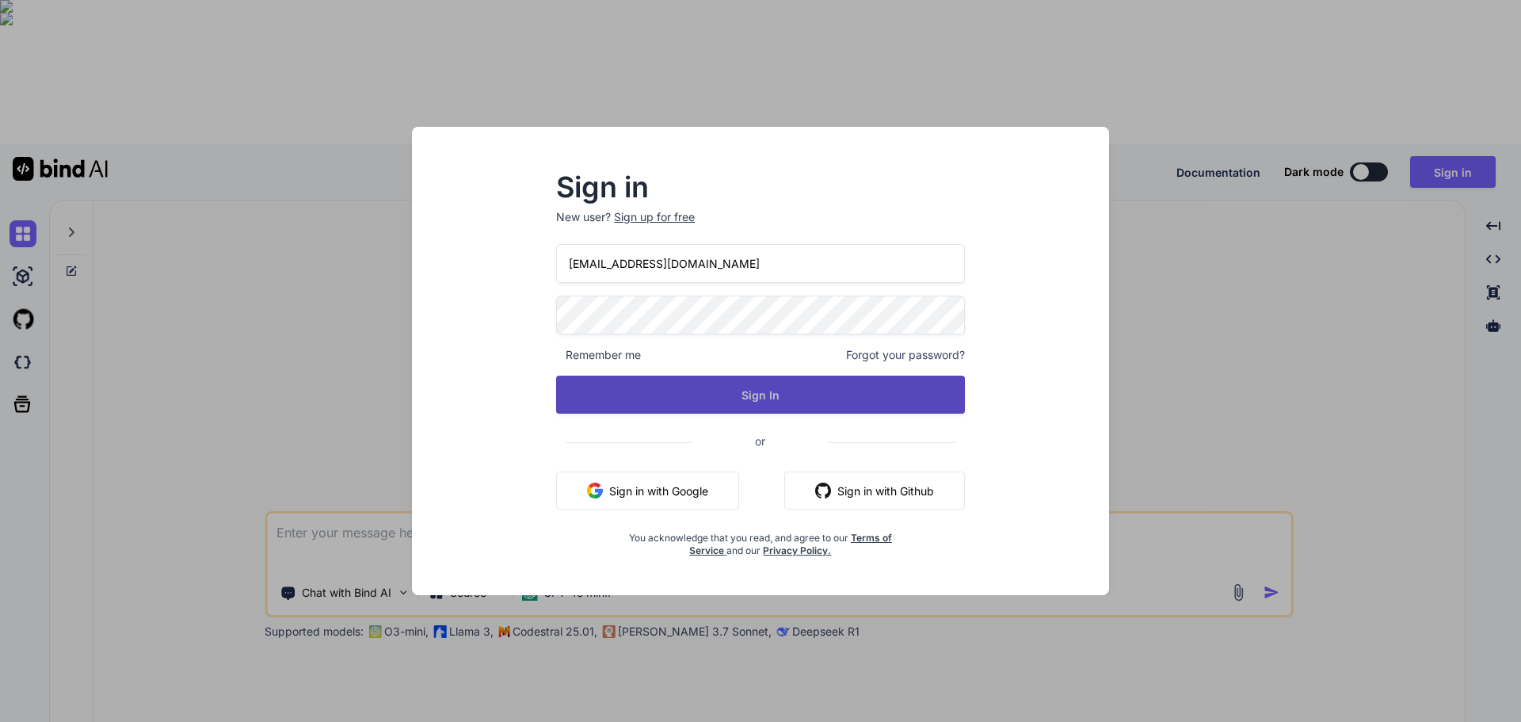
click at [749, 388] on button "Sign In" at bounding box center [760, 395] width 409 height 38
click at [739, 396] on button "Sign In" at bounding box center [760, 395] width 409 height 38
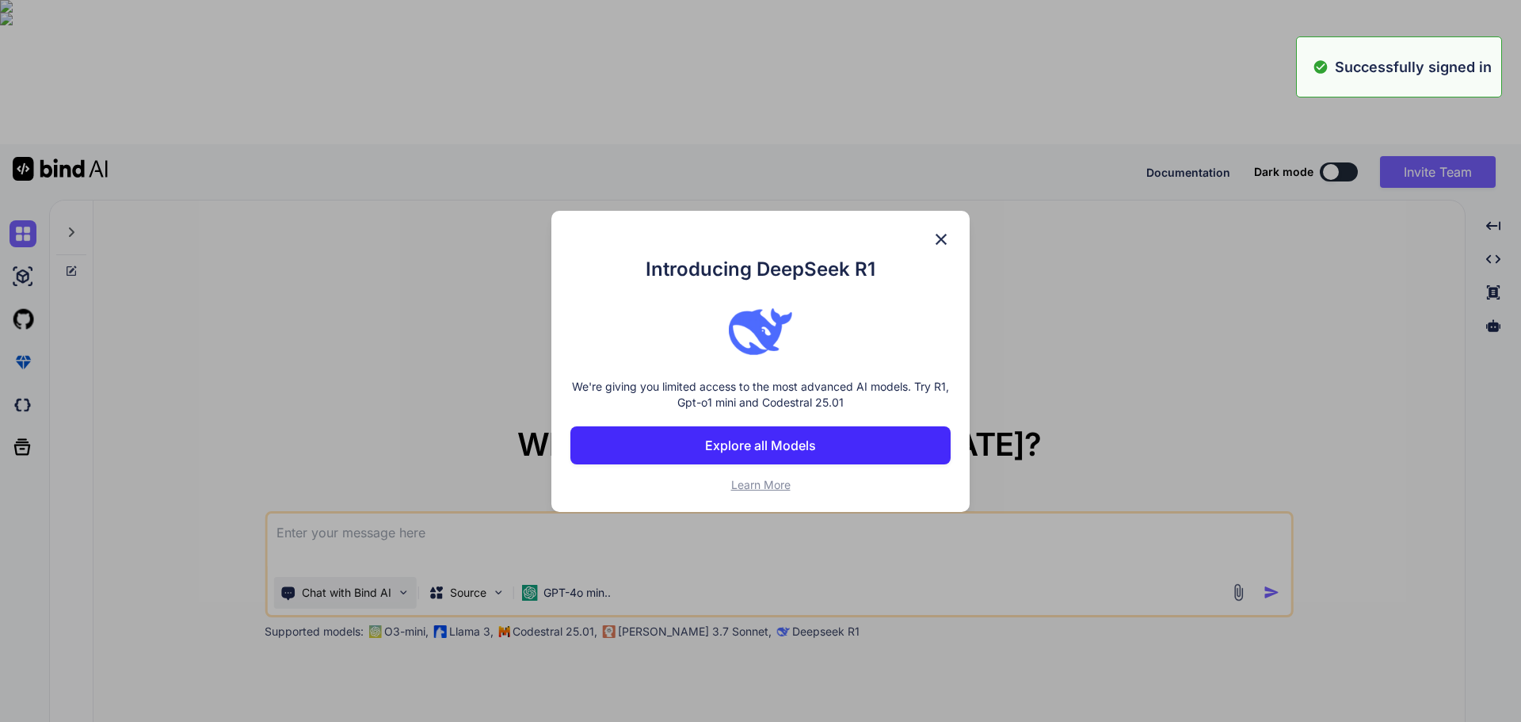
click at [371, 451] on div "Introducing DeepSeek R1 We're giving you limited access to the most advanced AI…" at bounding box center [760, 361] width 1521 height 722
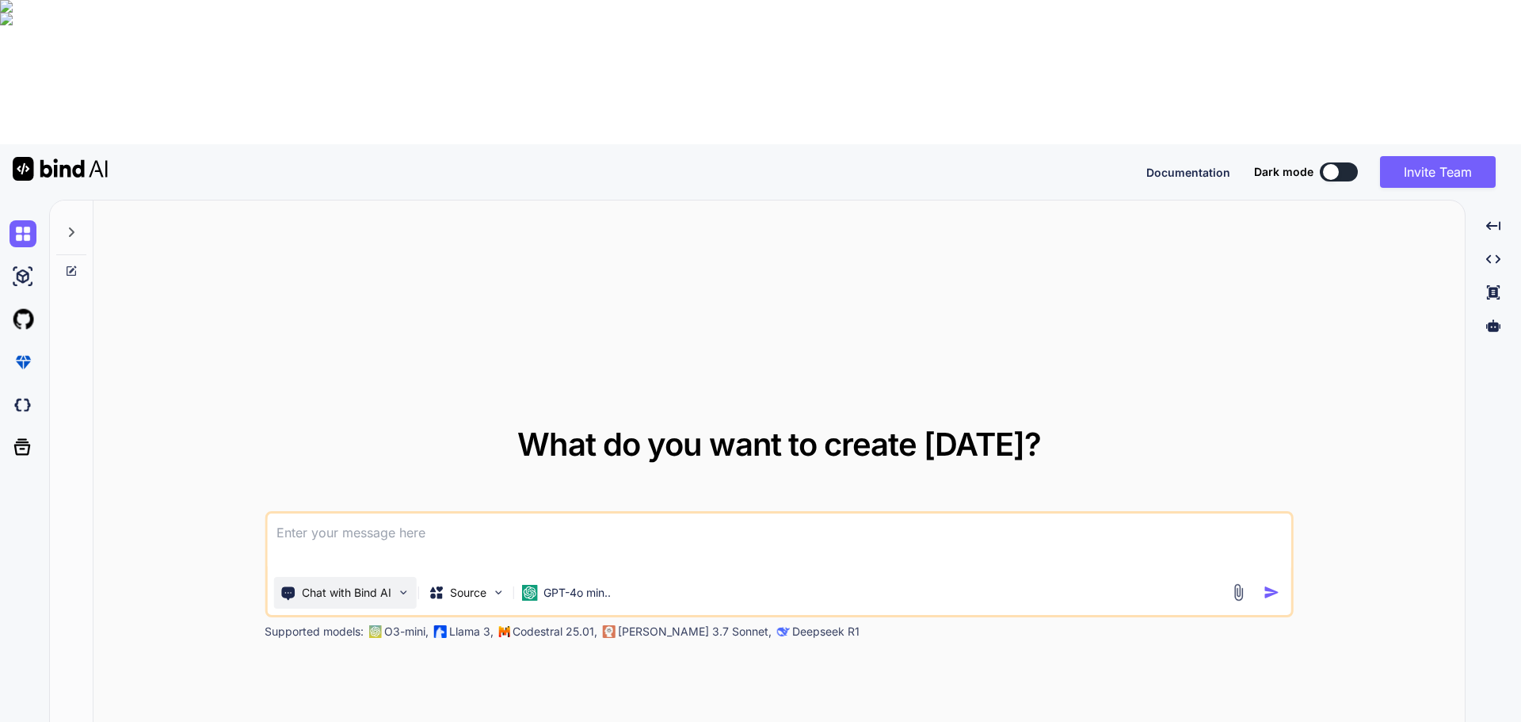
click at [371, 585] on p "Chat with Bind AI" at bounding box center [347, 593] width 90 height 16
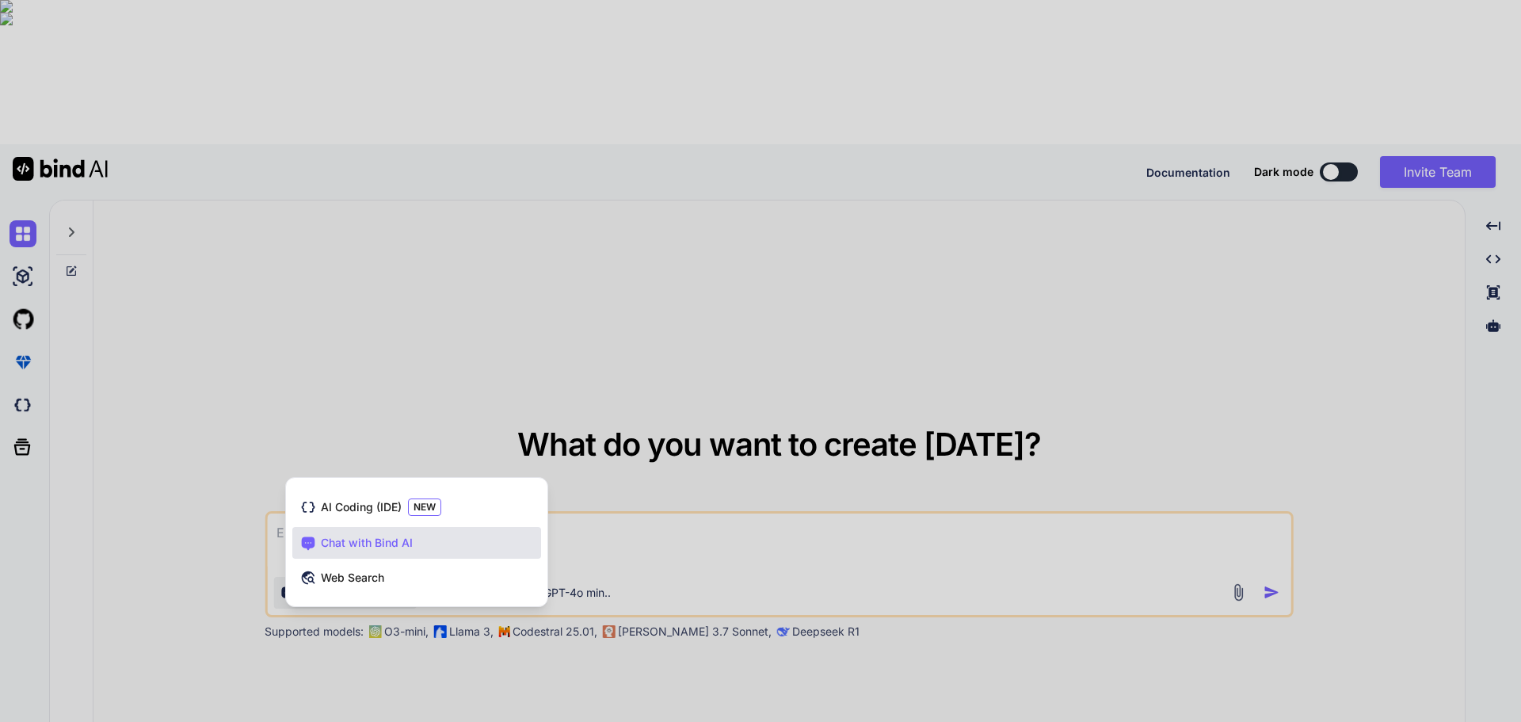
click at [646, 411] on div at bounding box center [760, 361] width 1521 height 722
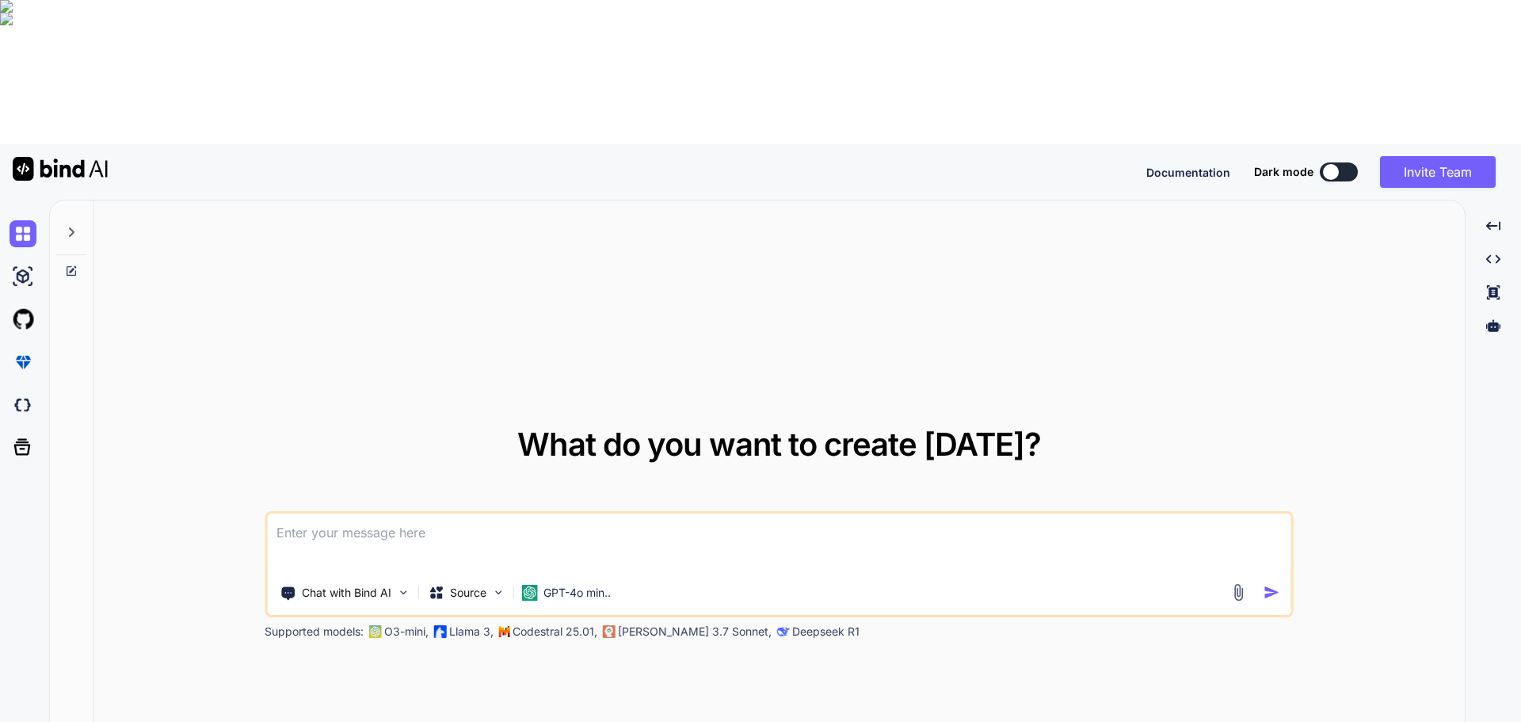
click at [524, 513] on textarea at bounding box center [779, 542] width 1024 height 59
click at [493, 586] on img at bounding box center [497, 592] width 13 height 13
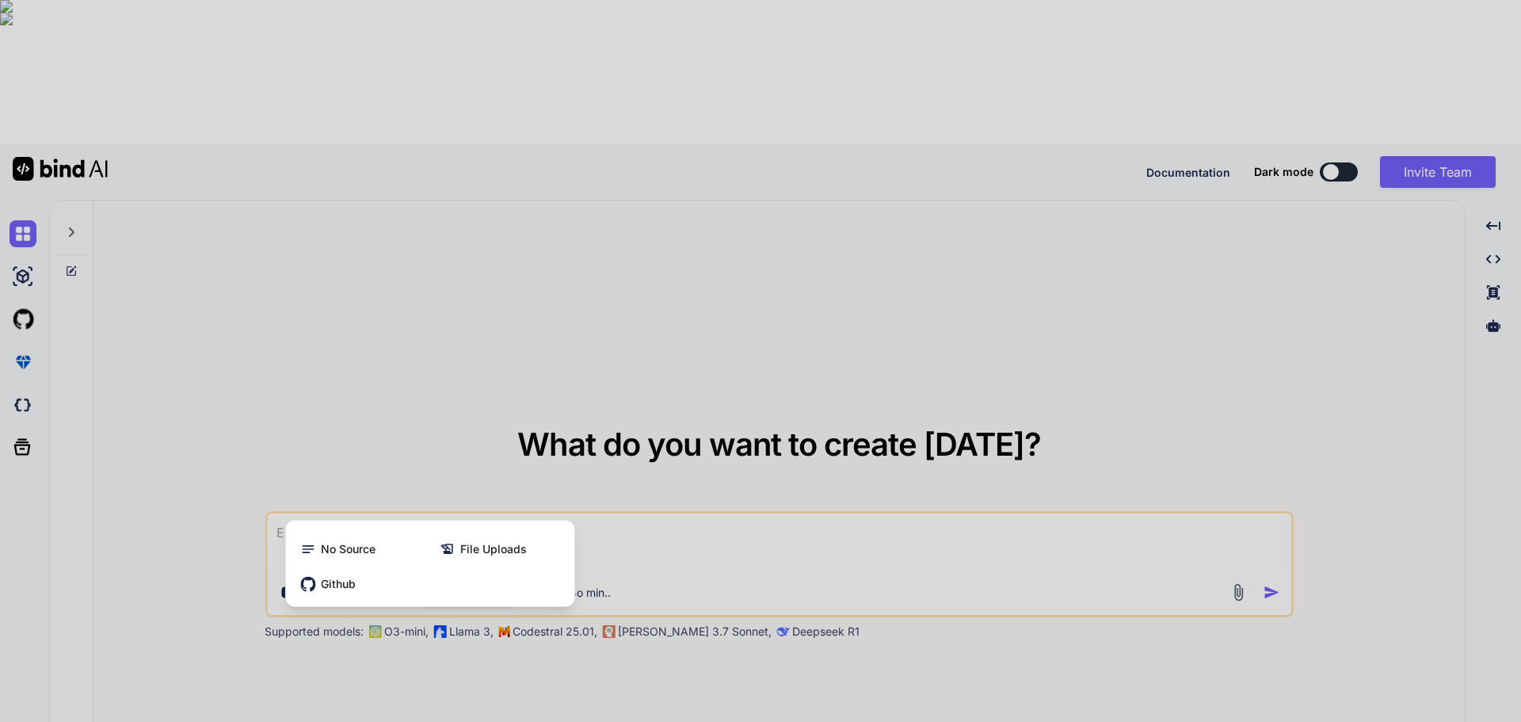
click at [685, 400] on div at bounding box center [760, 361] width 1521 height 722
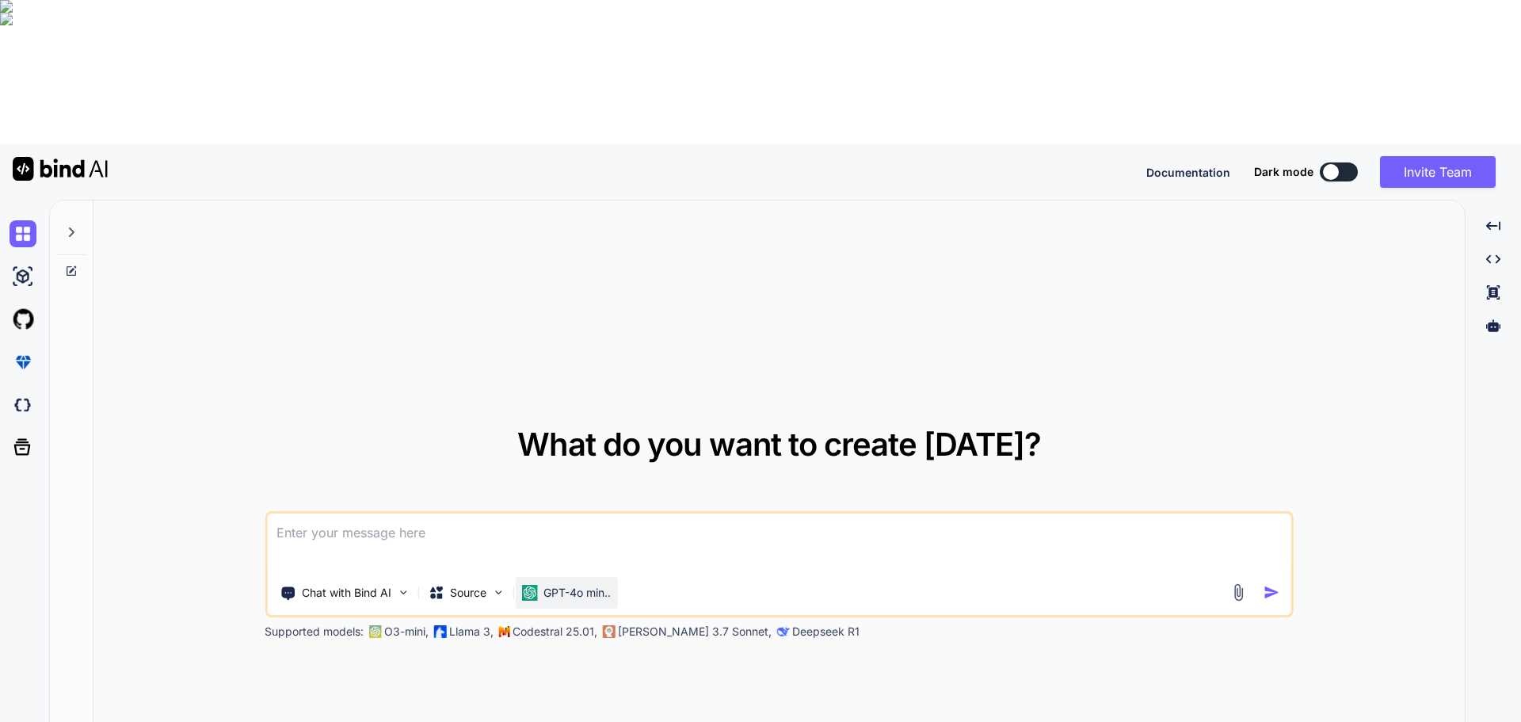
click at [588, 585] on p "GPT-4o min.." at bounding box center [577, 593] width 67 height 16
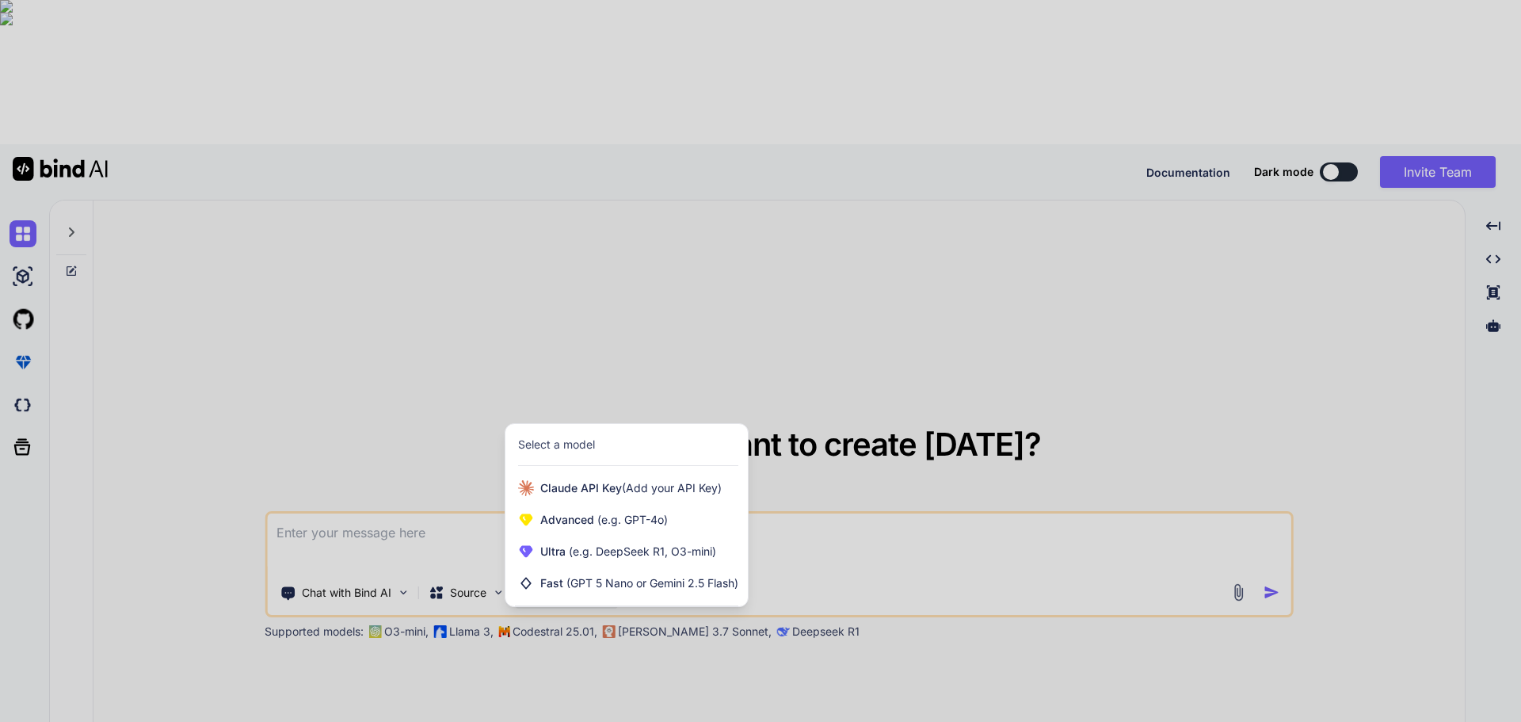
click at [892, 387] on div at bounding box center [760, 361] width 1521 height 722
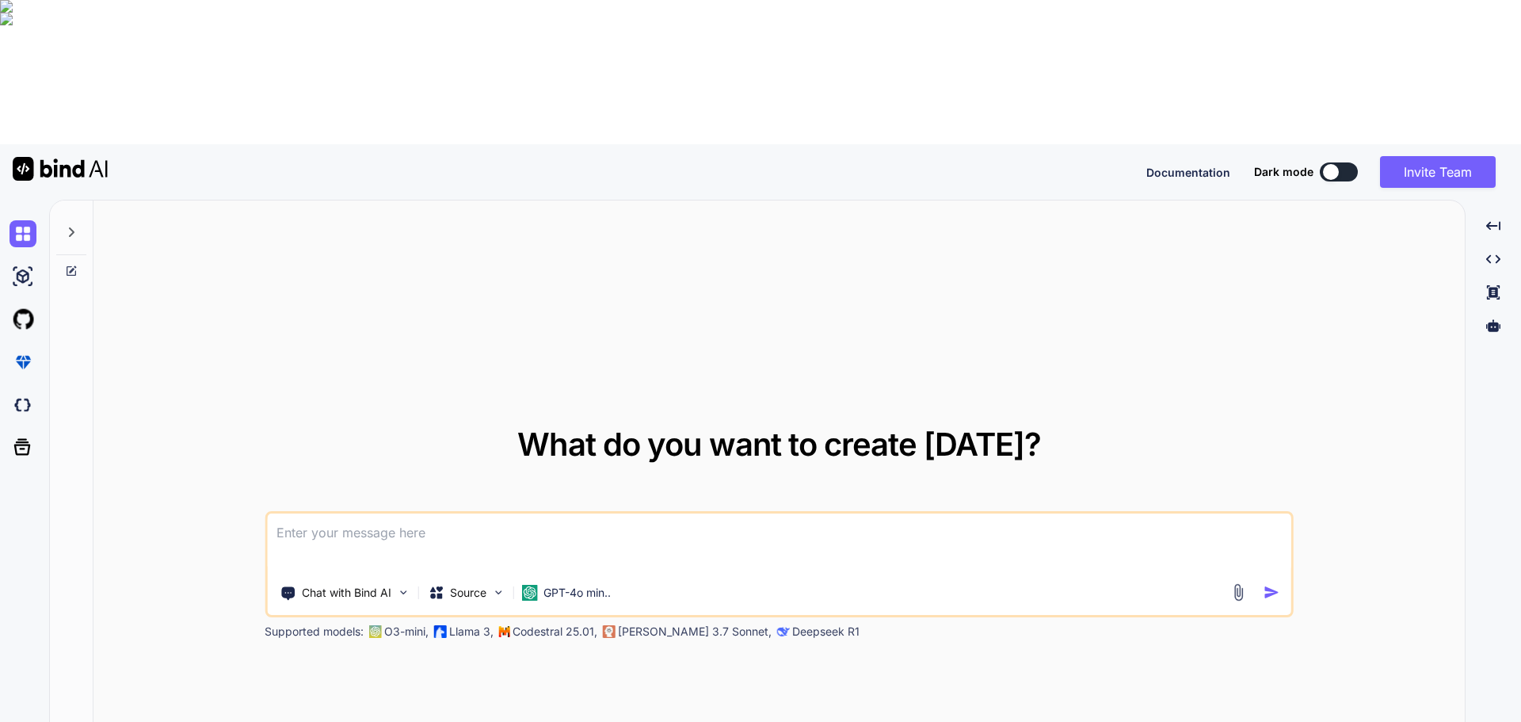
click at [69, 226] on icon at bounding box center [71, 232] width 13 height 13
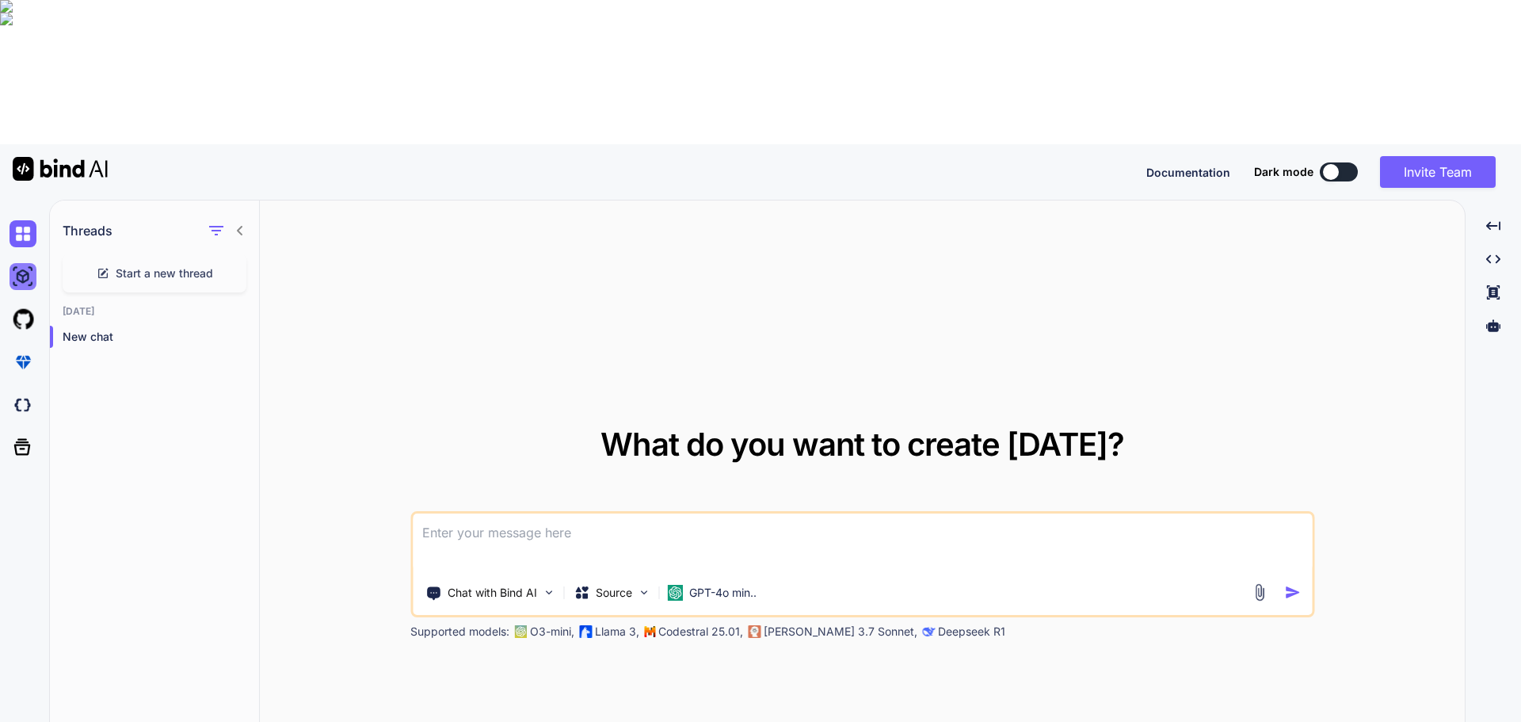
click at [17, 263] on img at bounding box center [23, 276] width 27 height 27
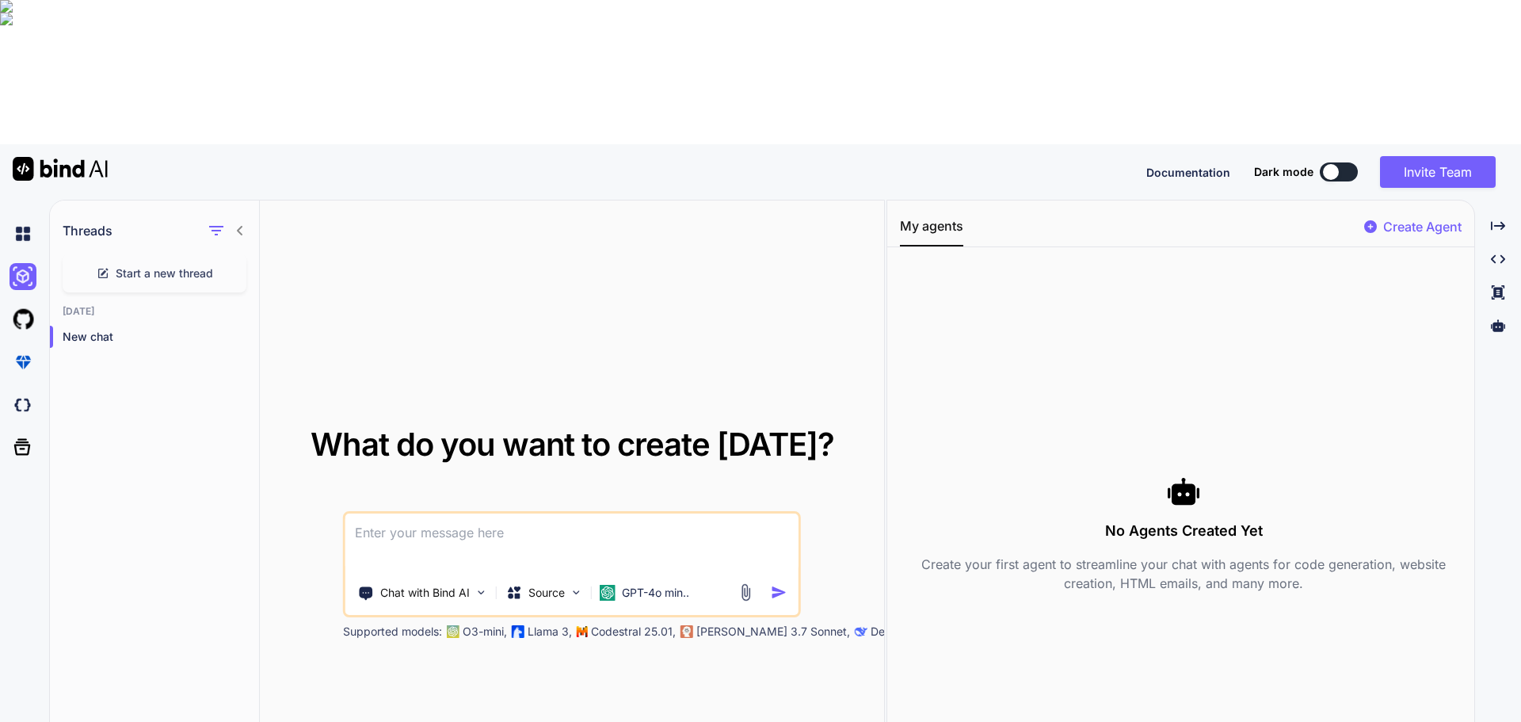
click at [442, 513] on textarea at bounding box center [571, 542] width 453 height 59
